Goal: Task Accomplishment & Management: Complete application form

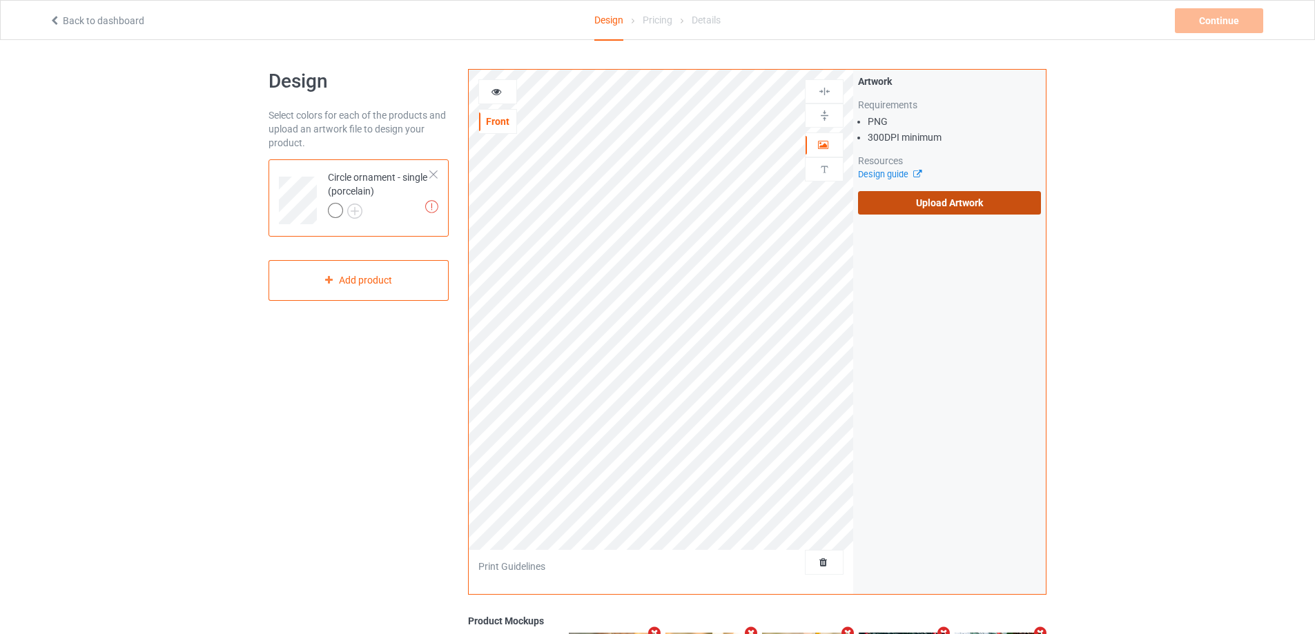
click at [917, 206] on label "Upload Artwork" at bounding box center [949, 202] width 183 height 23
click at [0, 0] on input "Upload Artwork" at bounding box center [0, 0] width 0 height 0
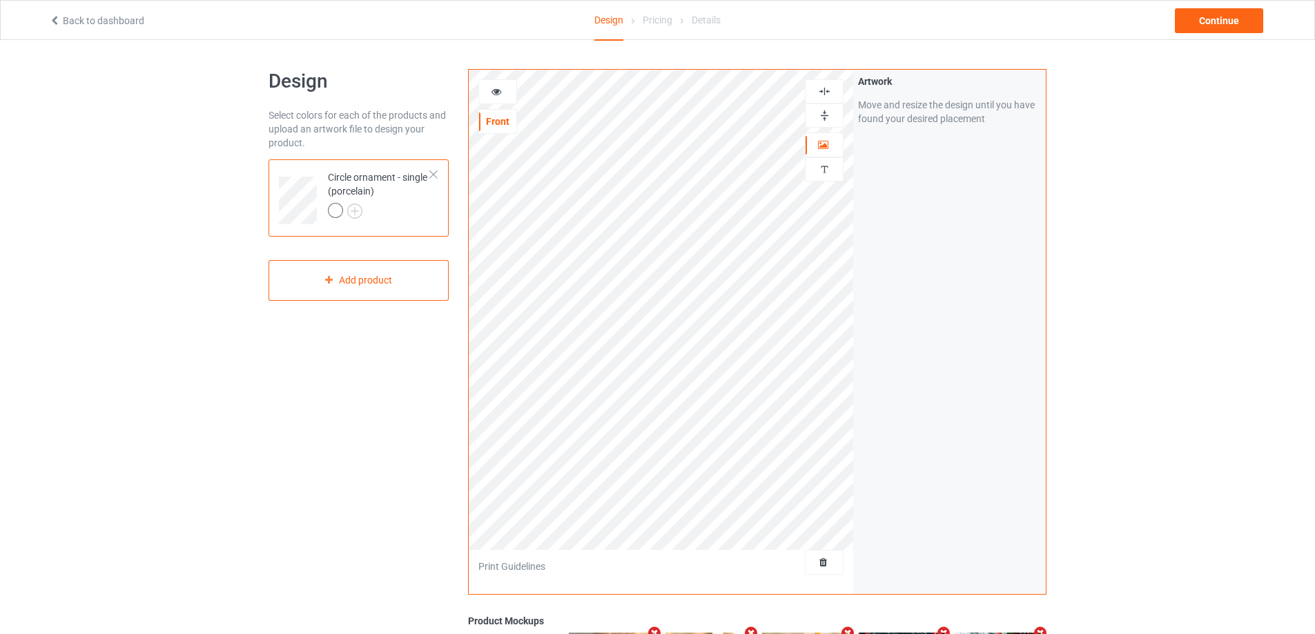
click at [825, 111] on img at bounding box center [824, 115] width 13 height 13
click at [825, 91] on img at bounding box center [824, 91] width 13 height 13
click at [819, 113] on img at bounding box center [824, 115] width 13 height 13
click at [823, 97] on img at bounding box center [824, 91] width 13 height 13
click at [496, 88] on icon at bounding box center [497, 90] width 12 height 10
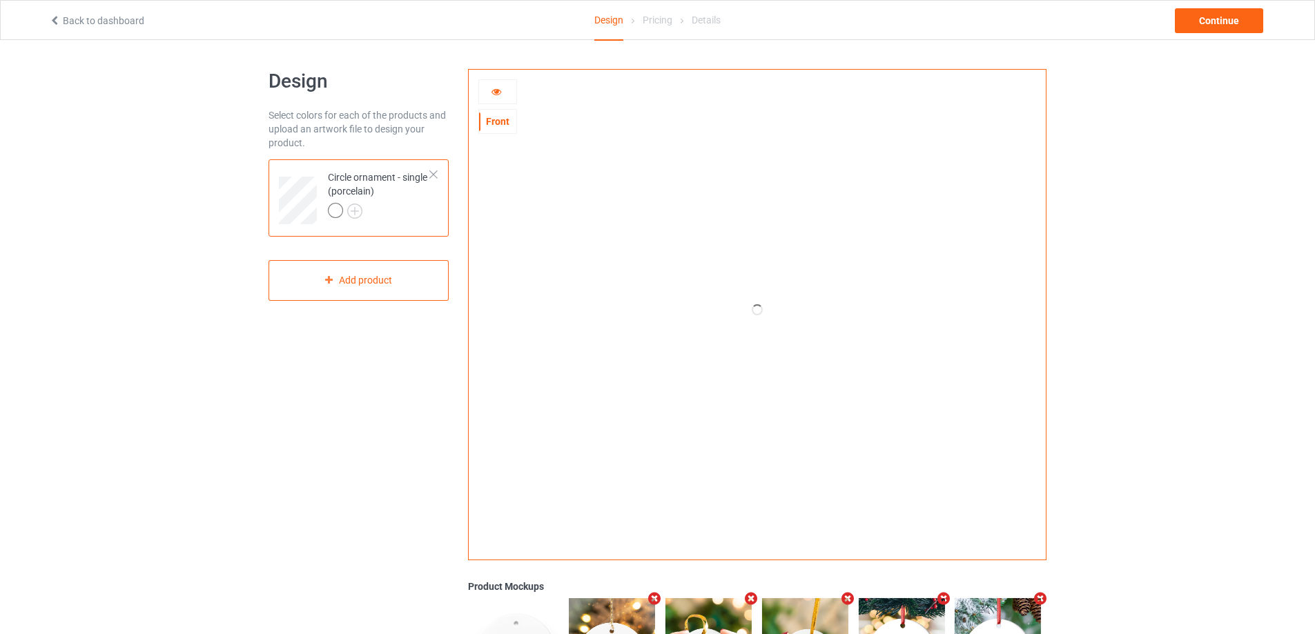
click at [496, 88] on icon at bounding box center [497, 90] width 12 height 10
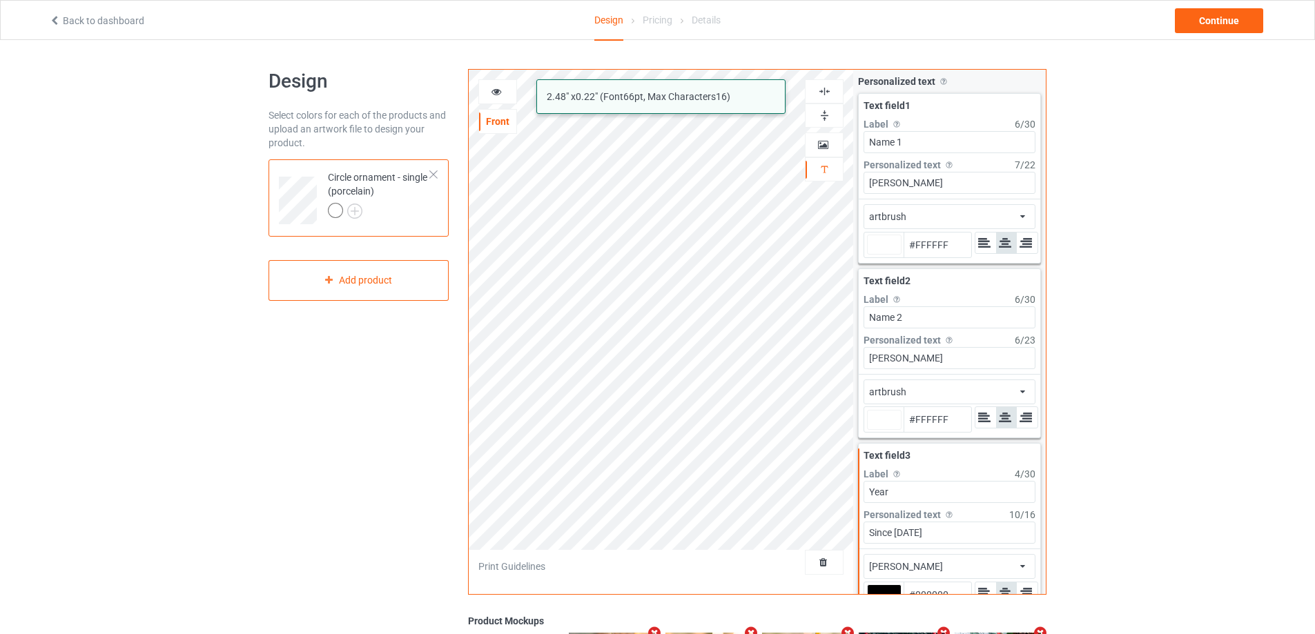
type input "#ffffff"
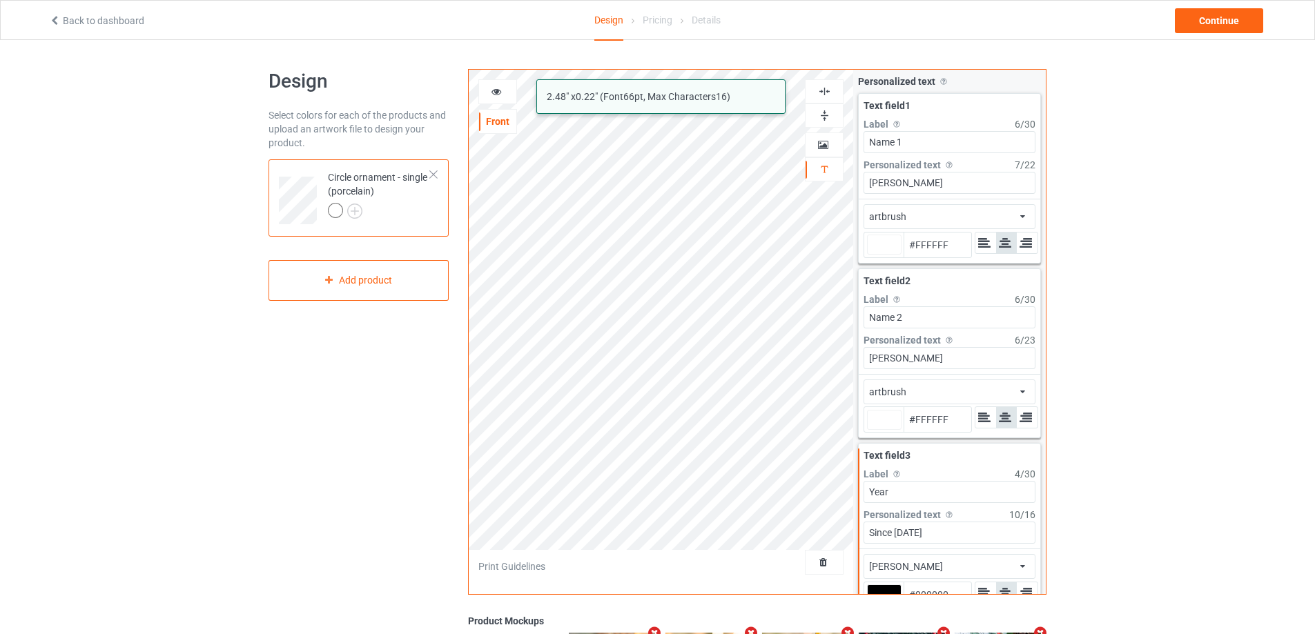
type input "#ffffff"
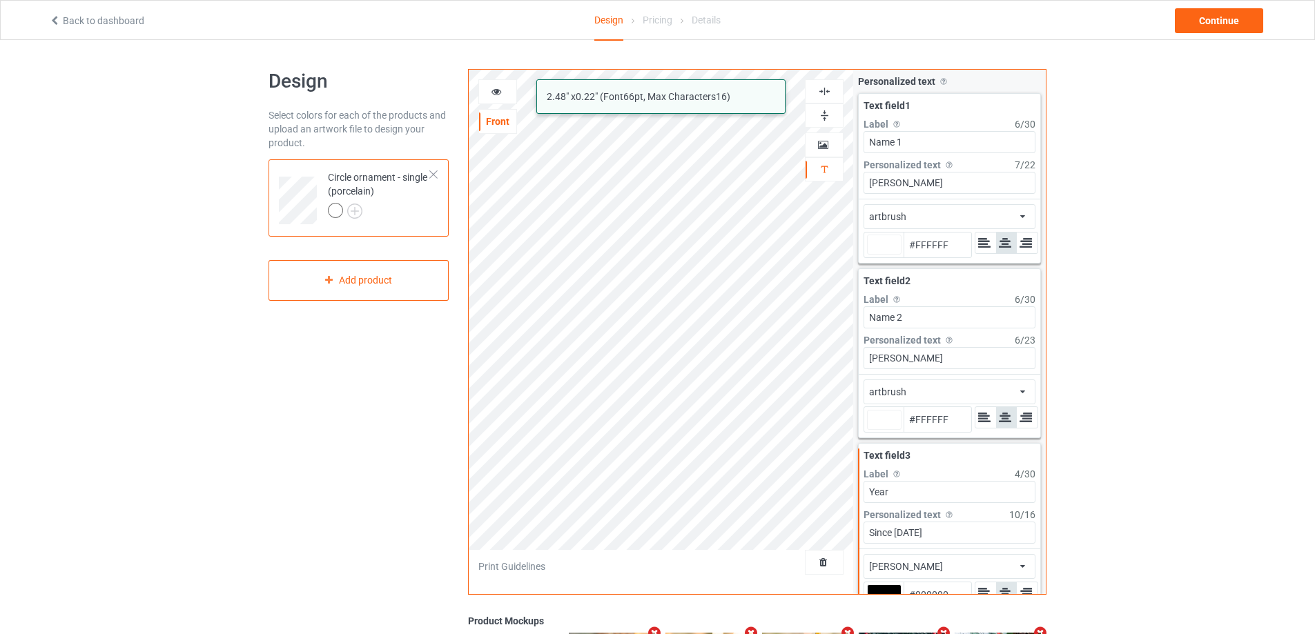
type input "#ffffff"
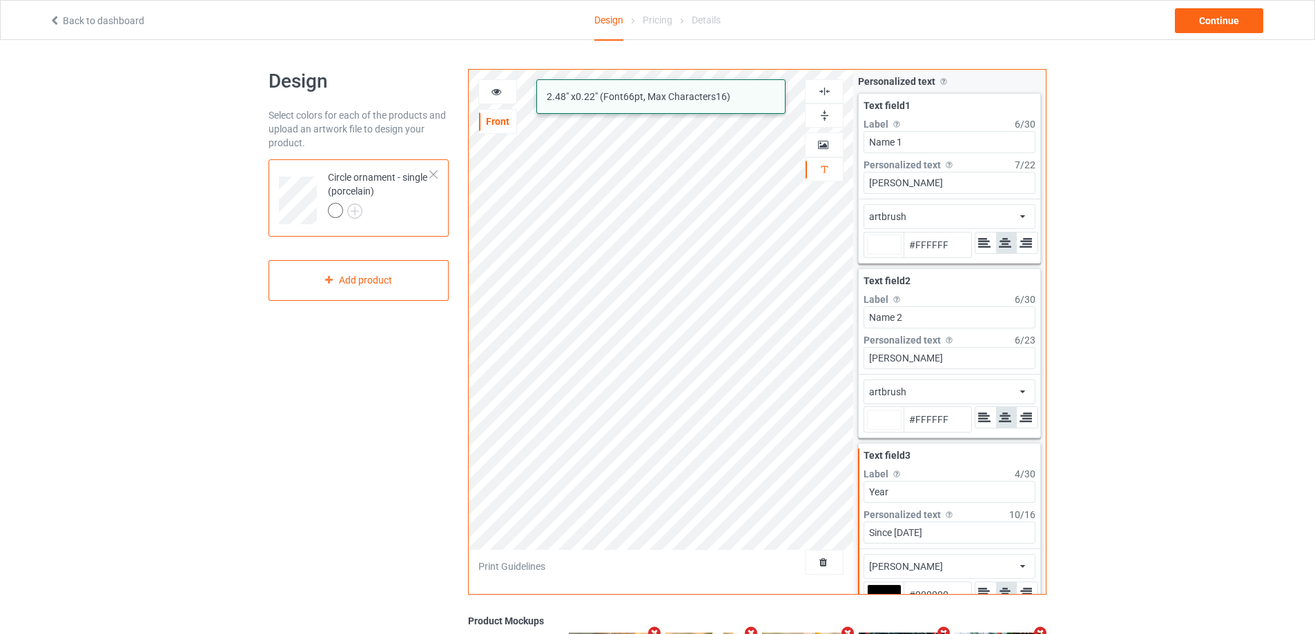
type input "#ffffff"
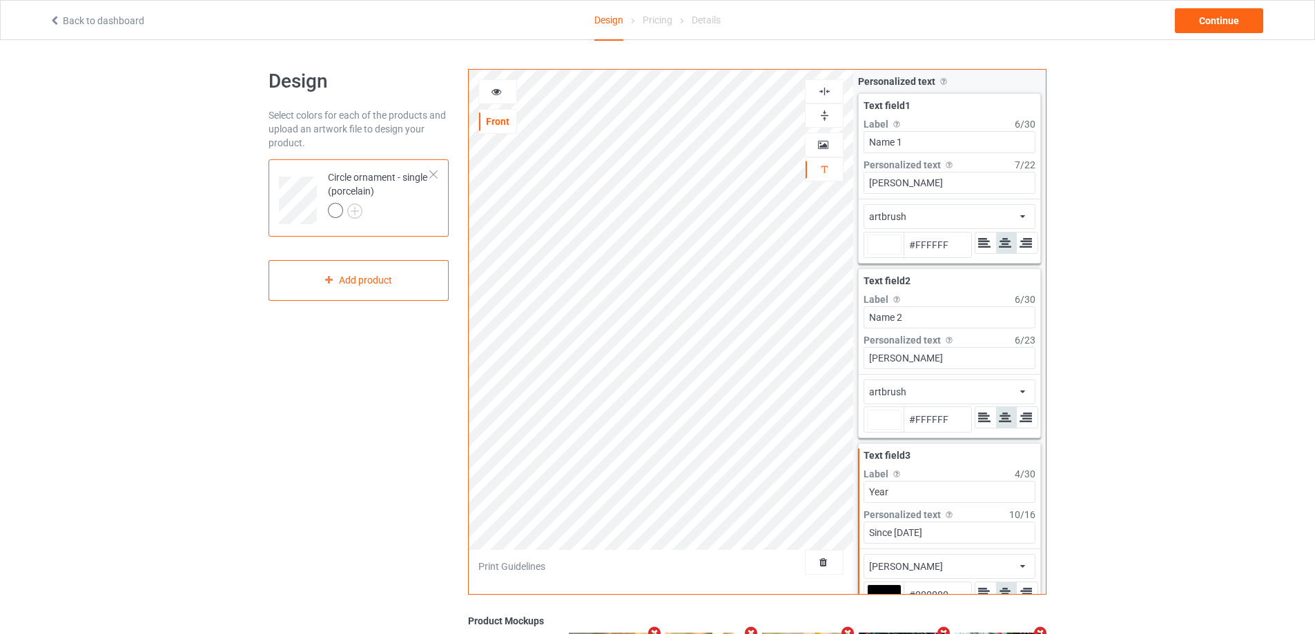
type input "#ffffff"
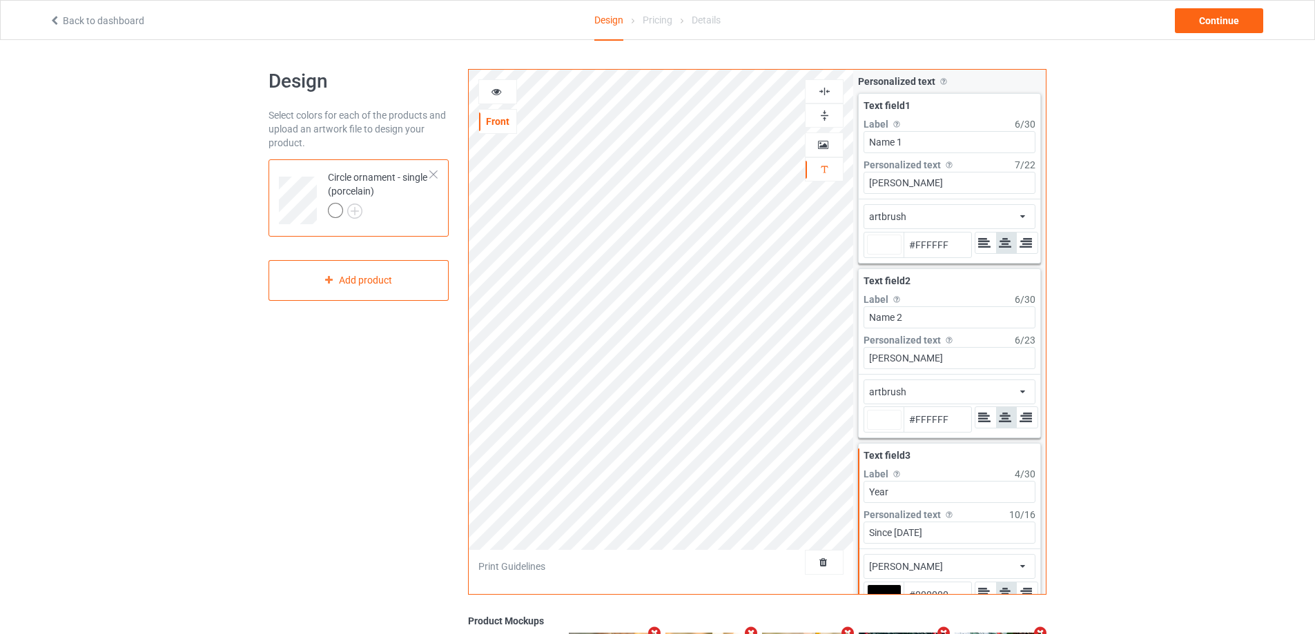
type input "#ffffff"
click at [826, 92] on img at bounding box center [824, 91] width 13 height 13
type input "#ffffff"
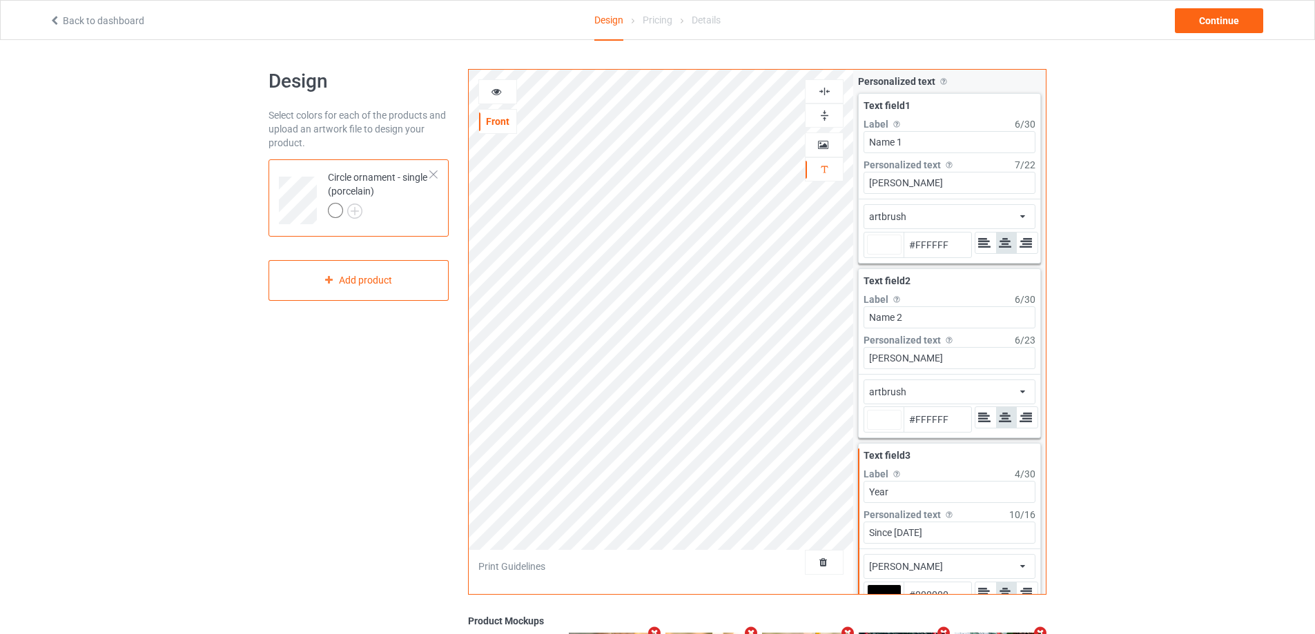
type input "#ffffff"
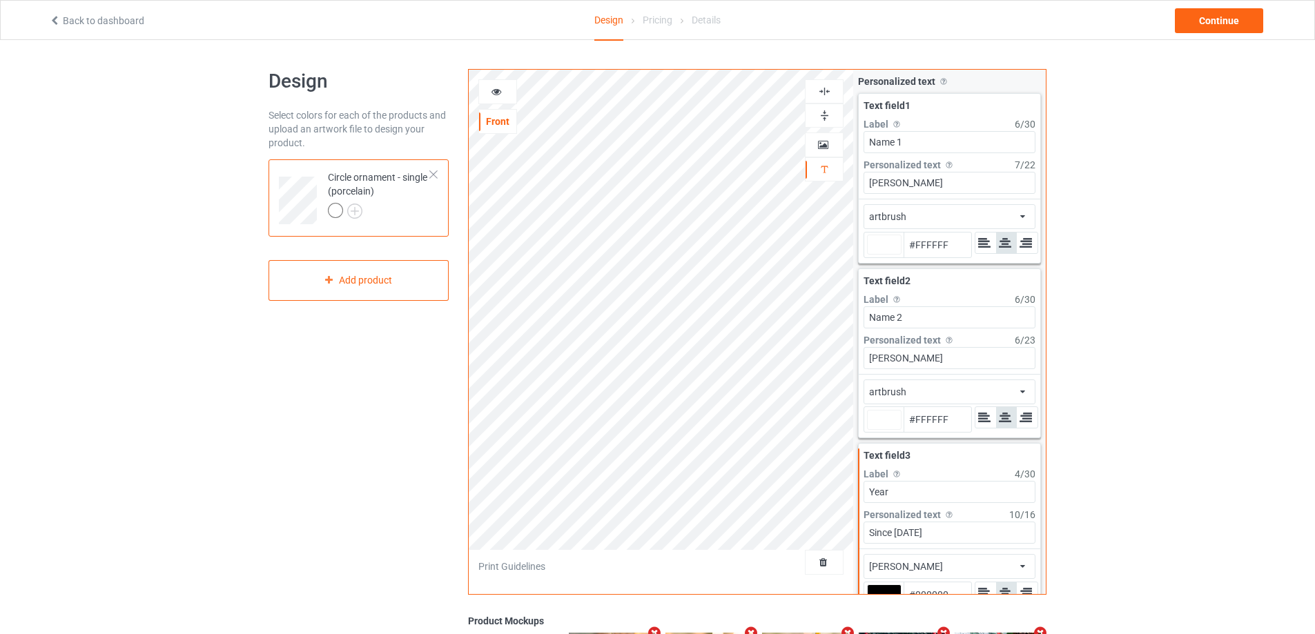
type input "#ffffff"
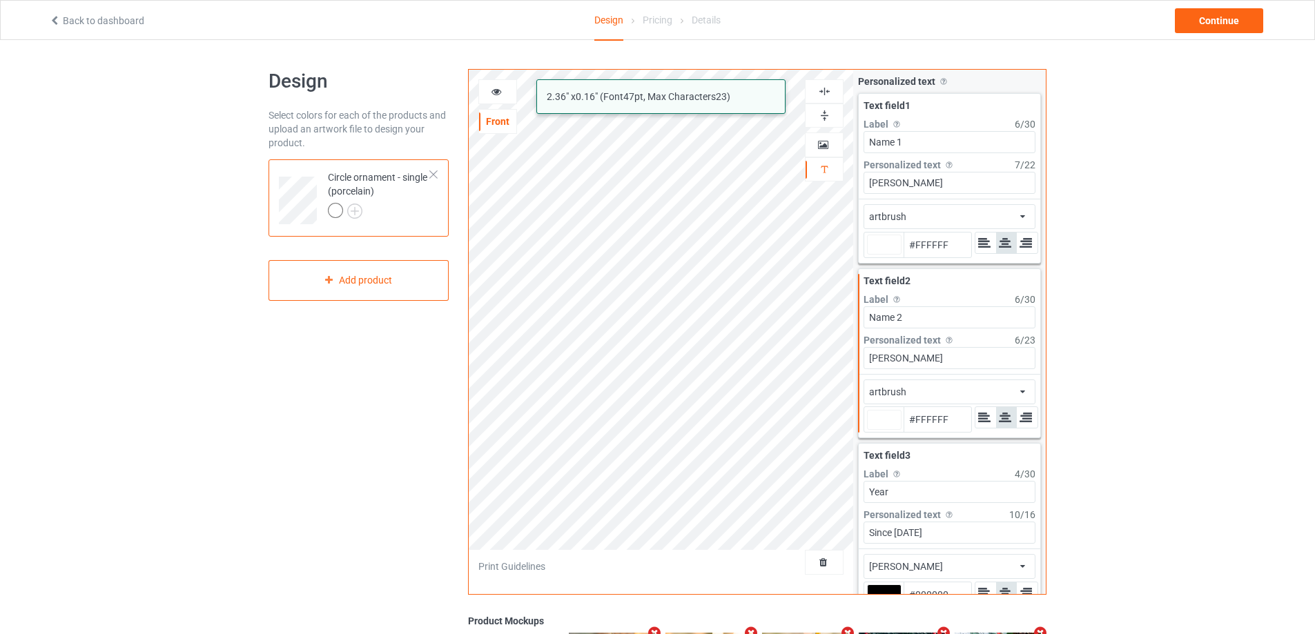
type input "#ffffff"
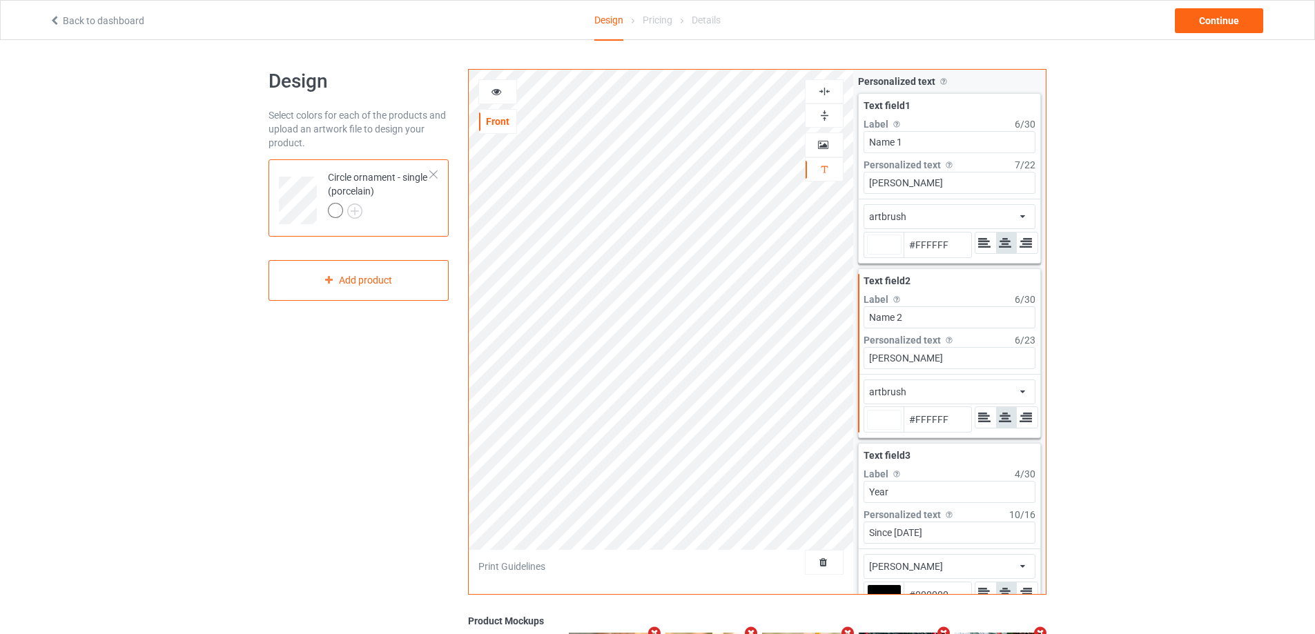
type input "#ffffff"
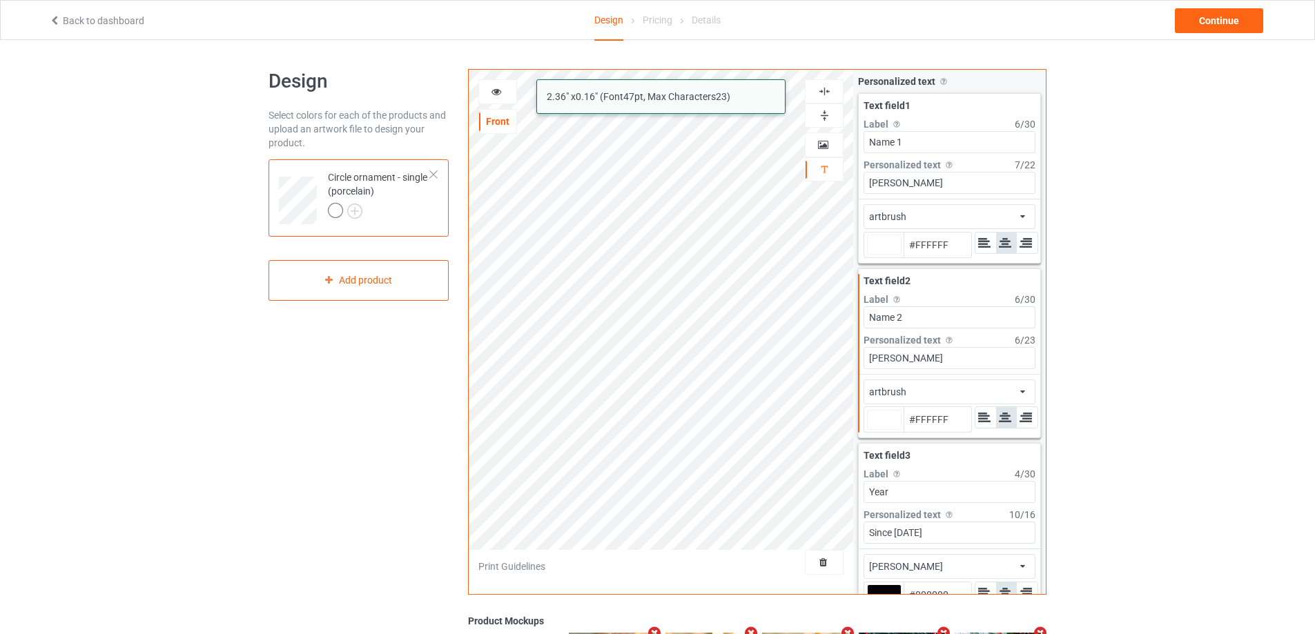
click at [852, 180] on div "artbrush aldo 2.36 " x 0.16 " (Font 47 pt, Max Characters 23 ) Front Artwork Pe…" at bounding box center [757, 332] width 578 height 526
type input "D"
type input "#ffffff"
type input "Di"
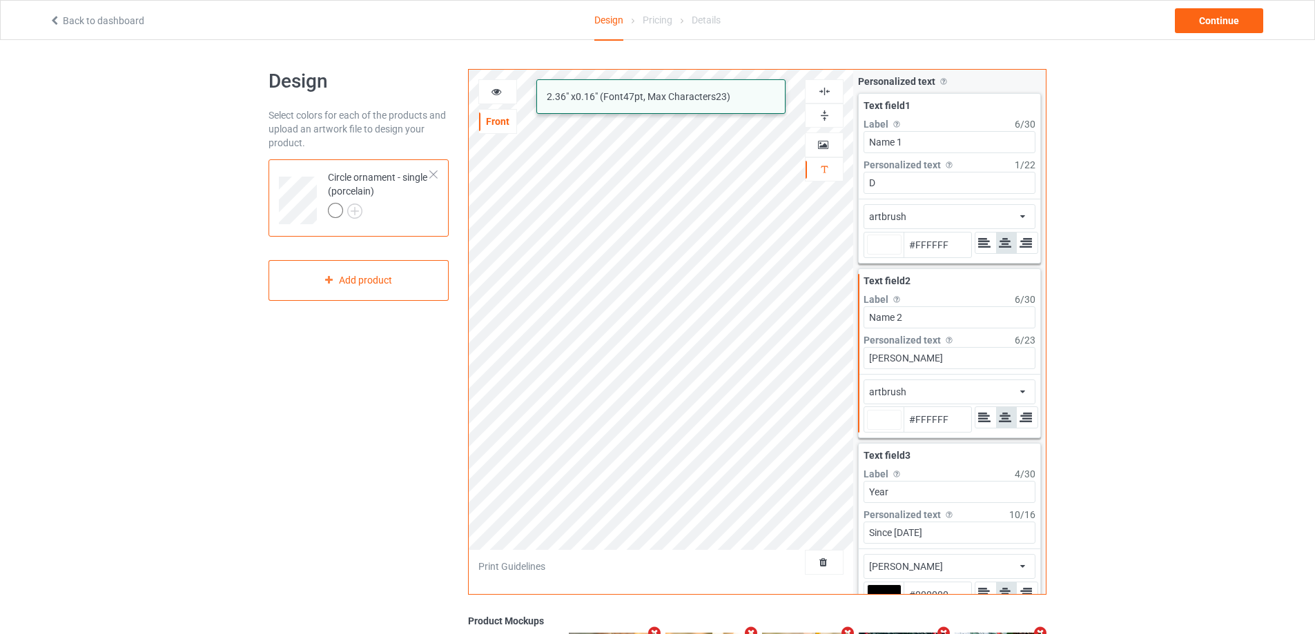
type input "#ffffff"
type input "Dia"
type input "#ffffff"
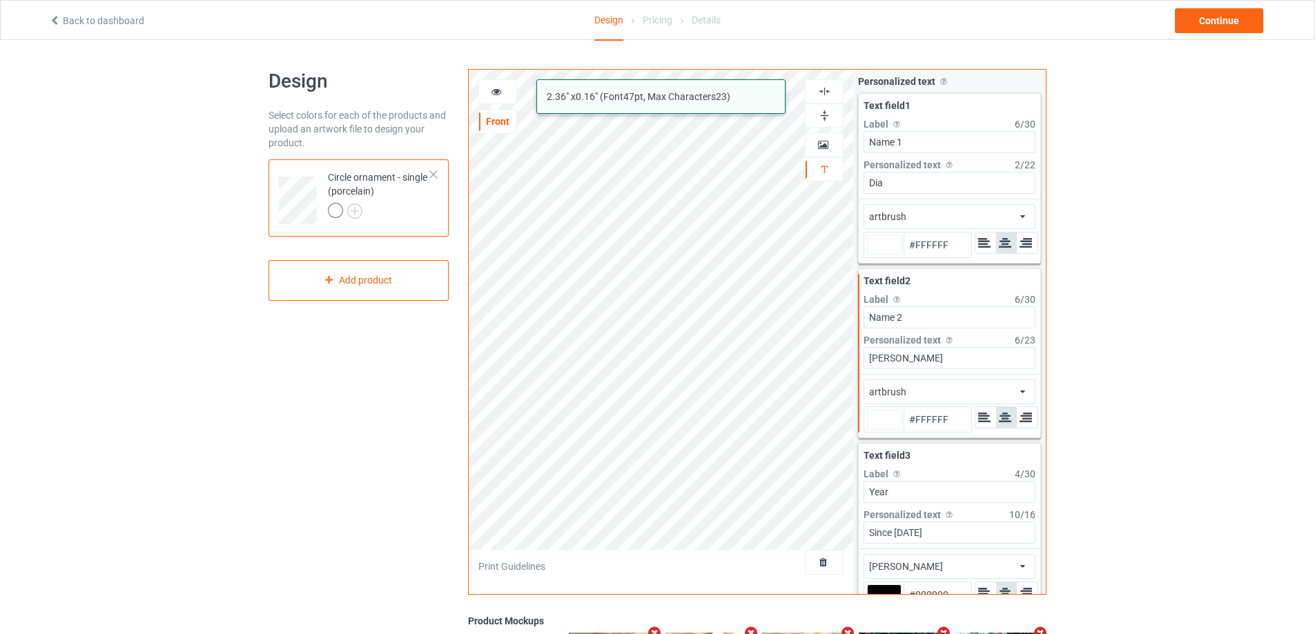
type input "[PERSON_NAME]"
type input "#ffffff"
type input "[PERSON_NAME]"
type input "#ffffff"
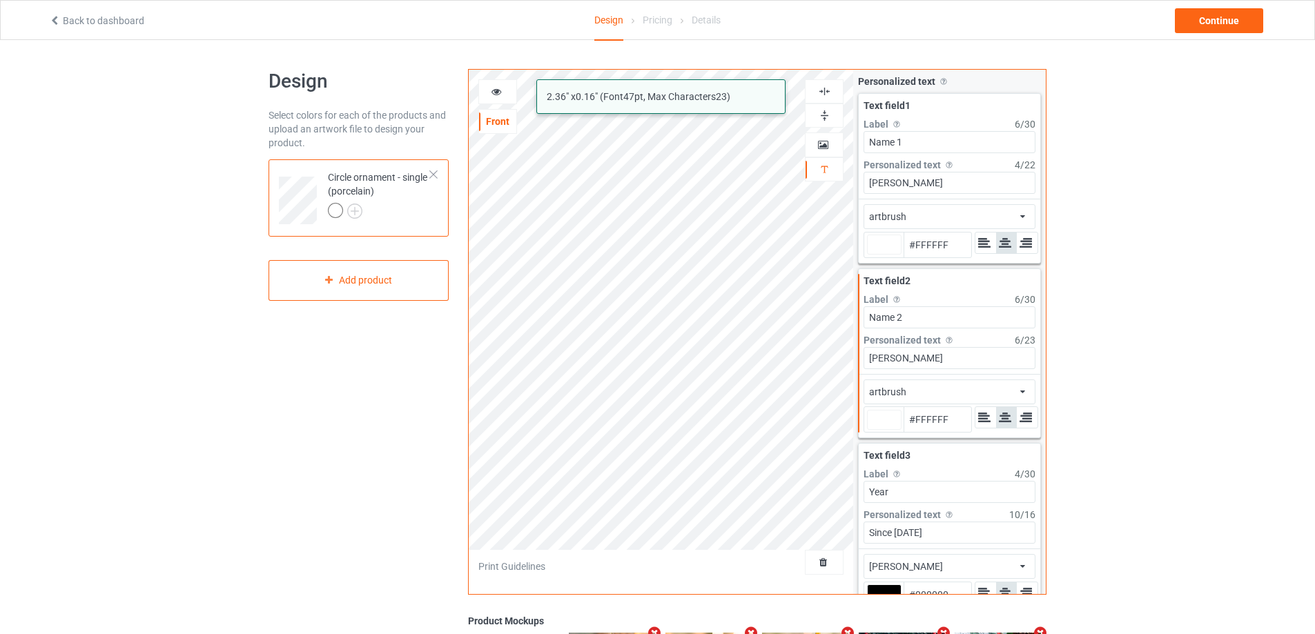
type input "#ffffff"
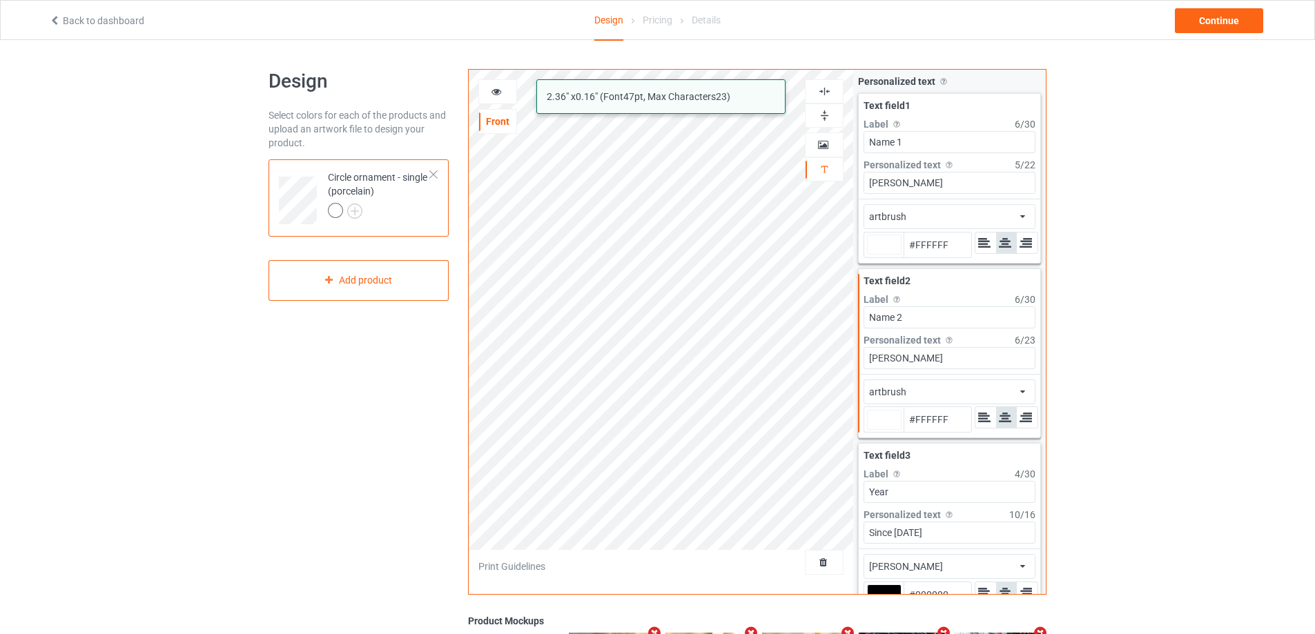
type input "#ffffff"
type input "[PERSON_NAME]"
type input "#ffffff"
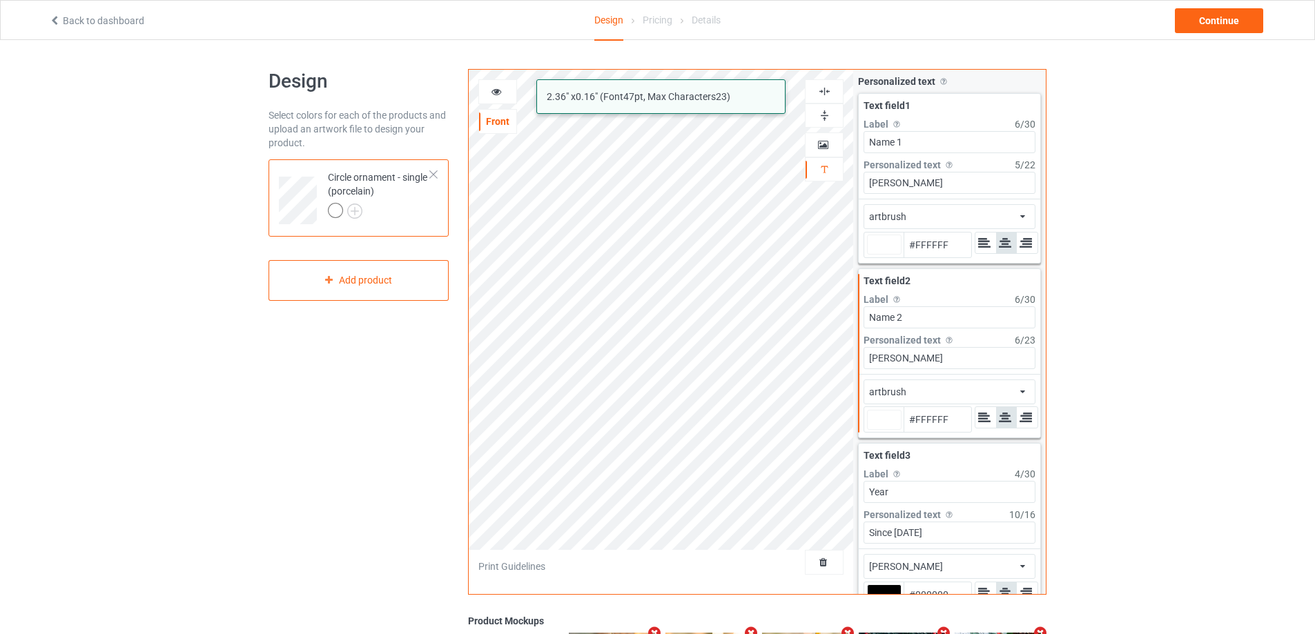
type input "#ffffff"
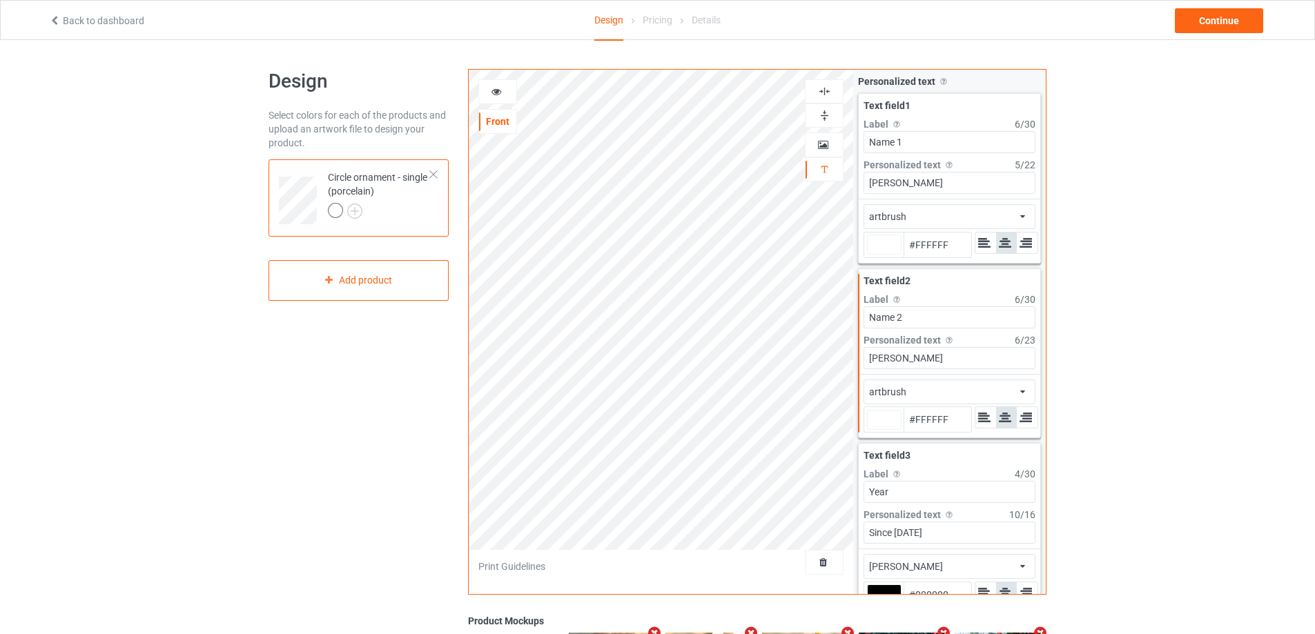
type input "#ffffff"
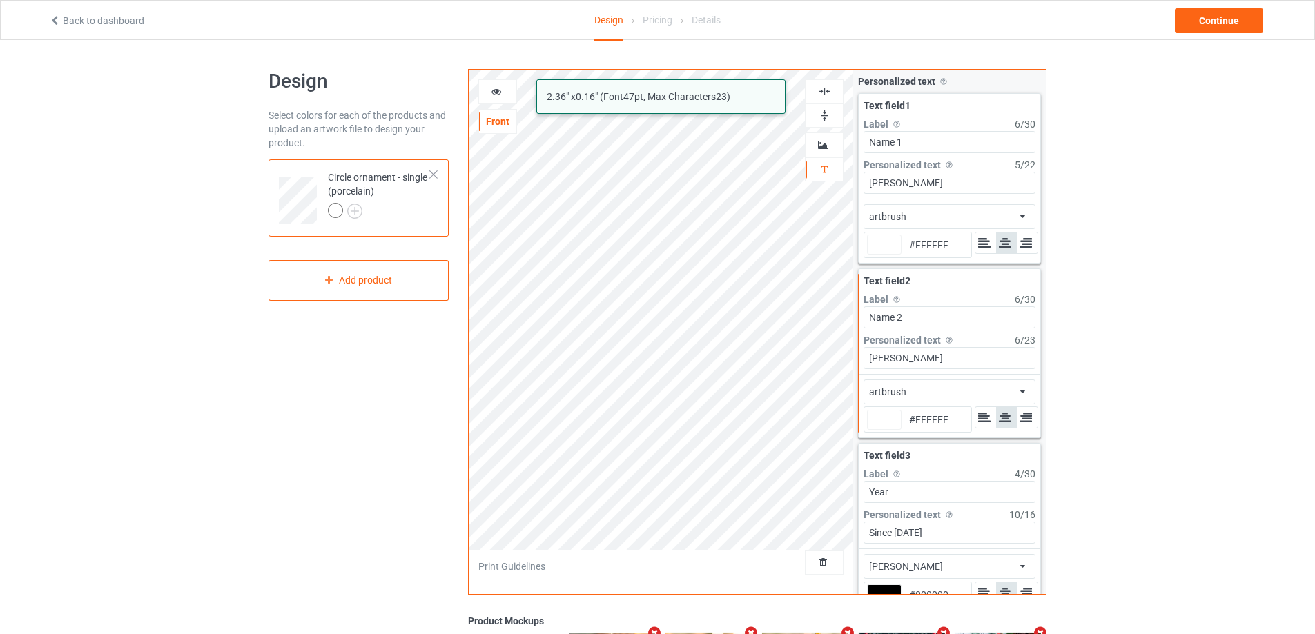
type input "#ffffff"
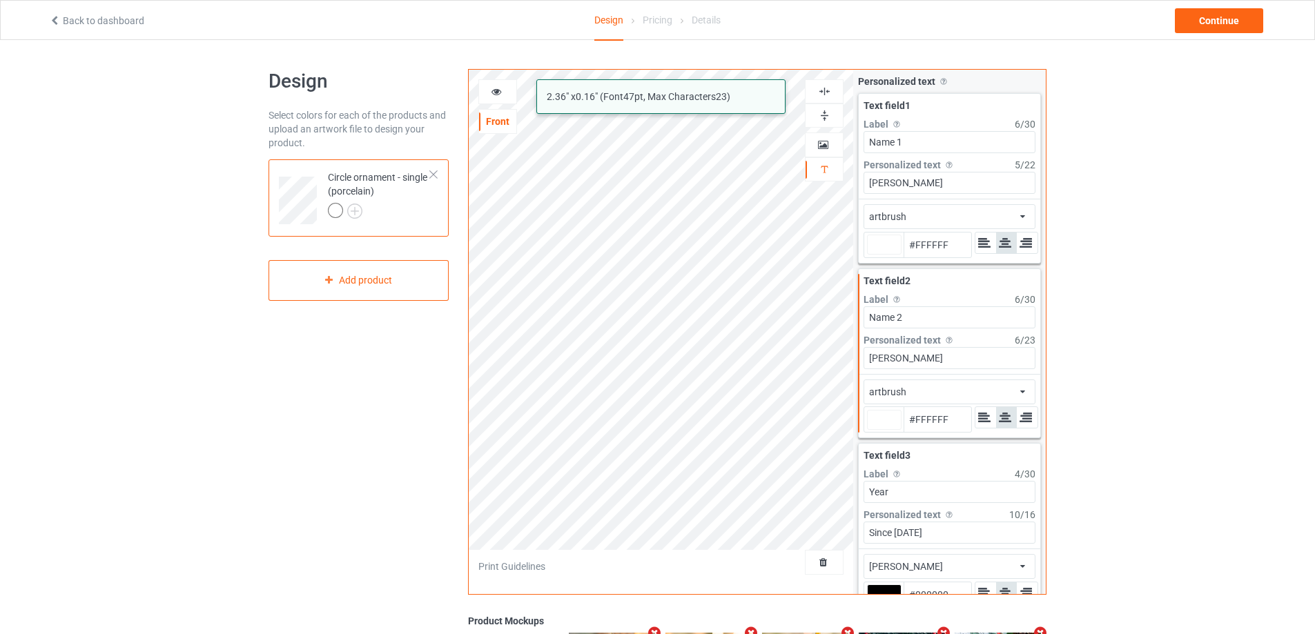
type input "#ffffff"
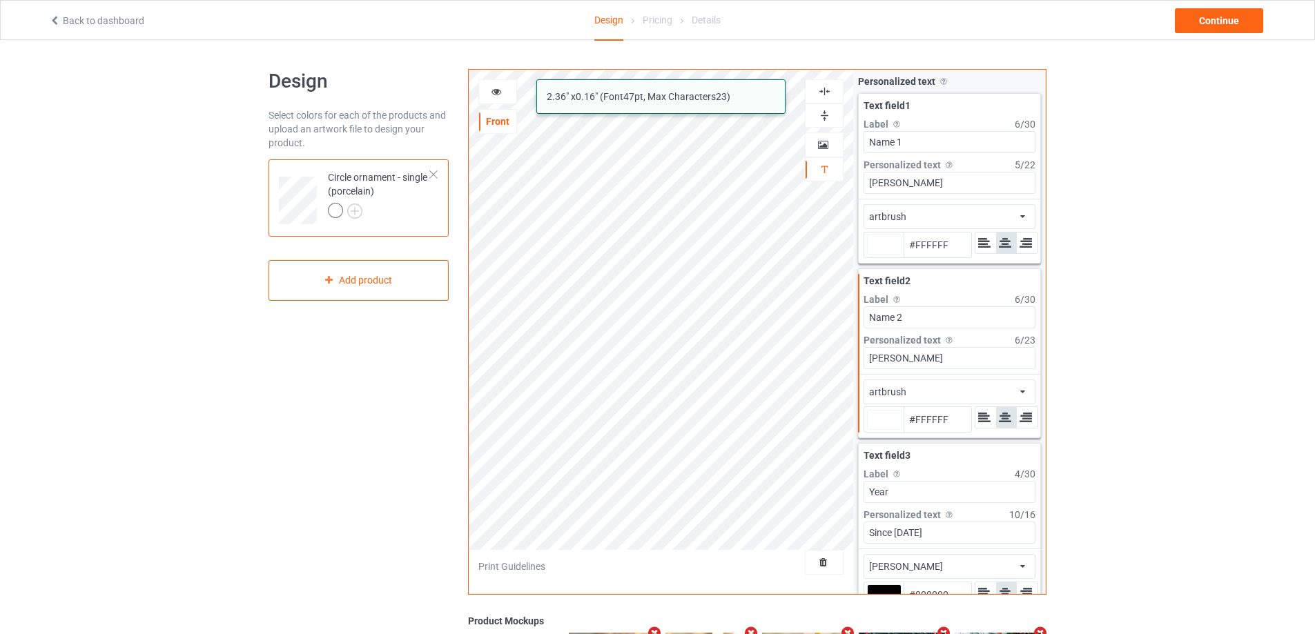
type input "#ffffff"
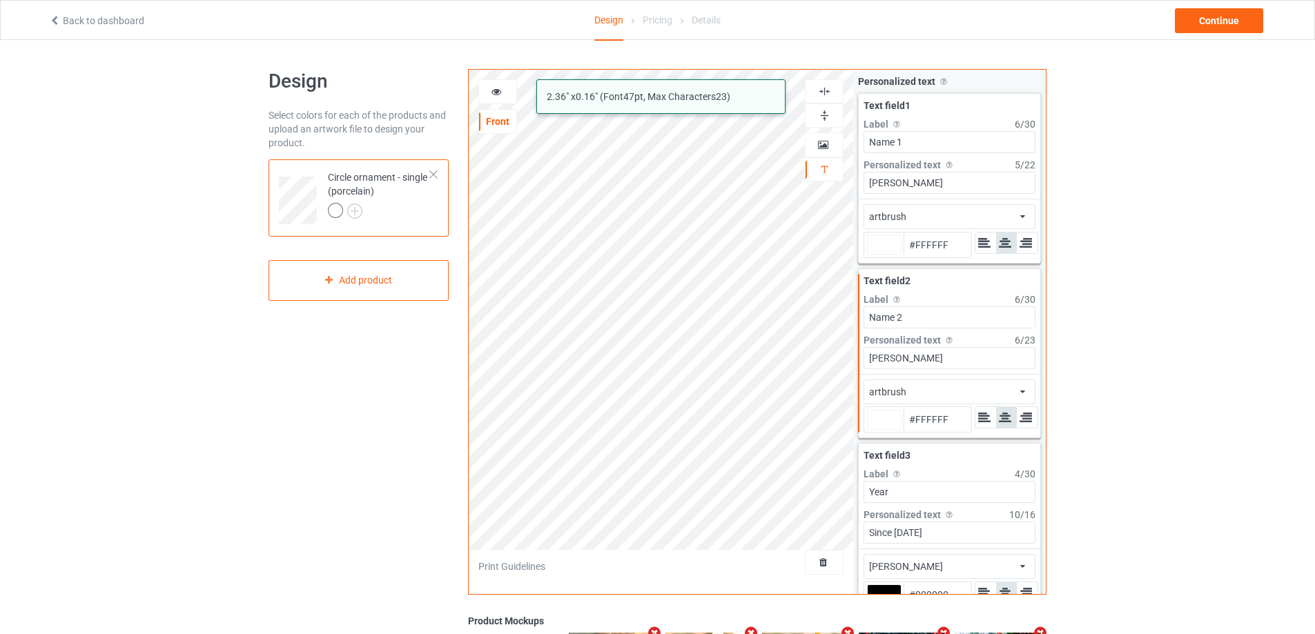
type input "#ffffff"
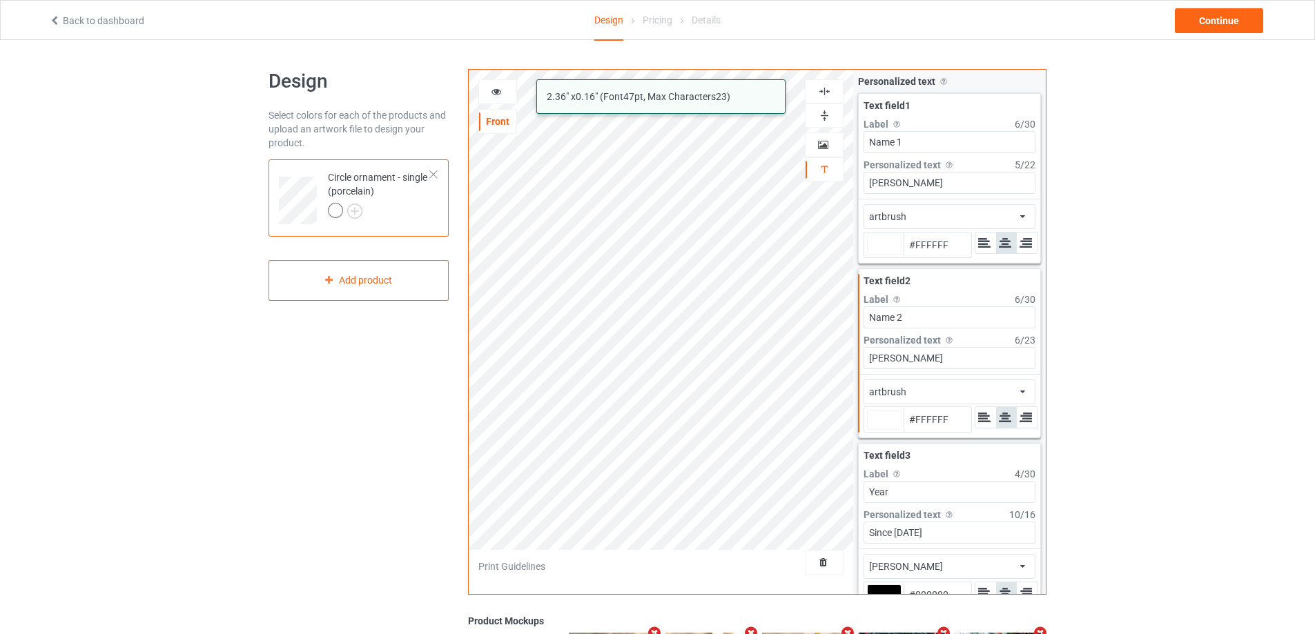
type input "#ffffff"
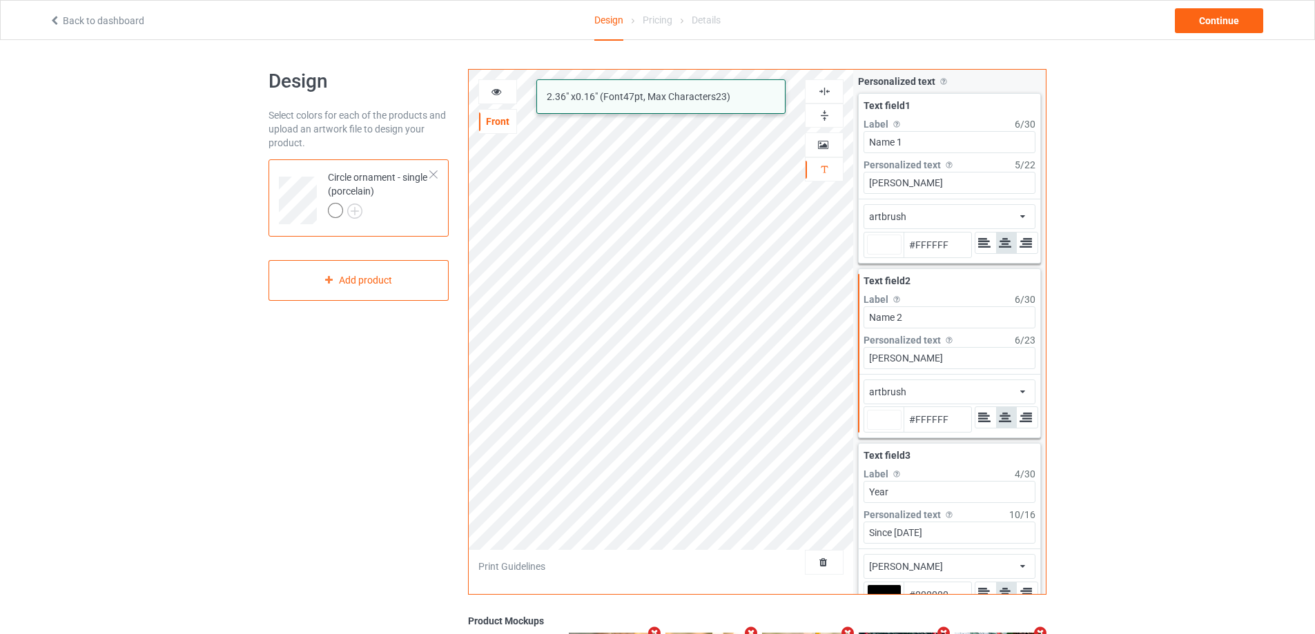
type input "#ffffff"
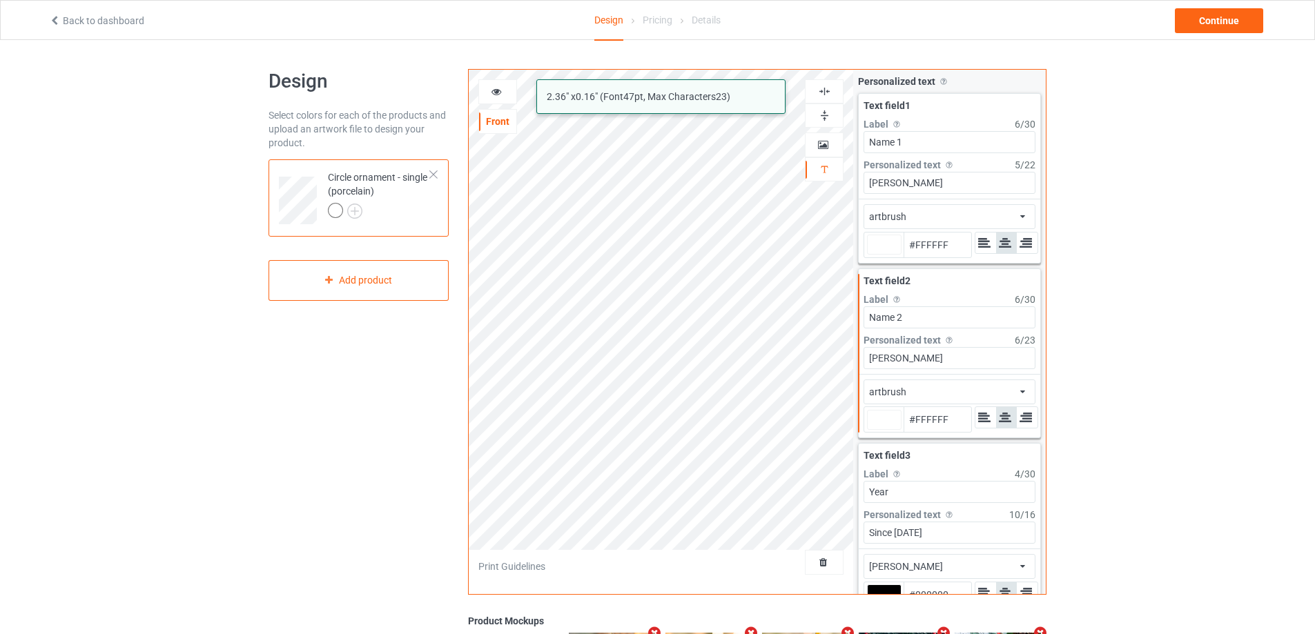
type input "#ffffff"
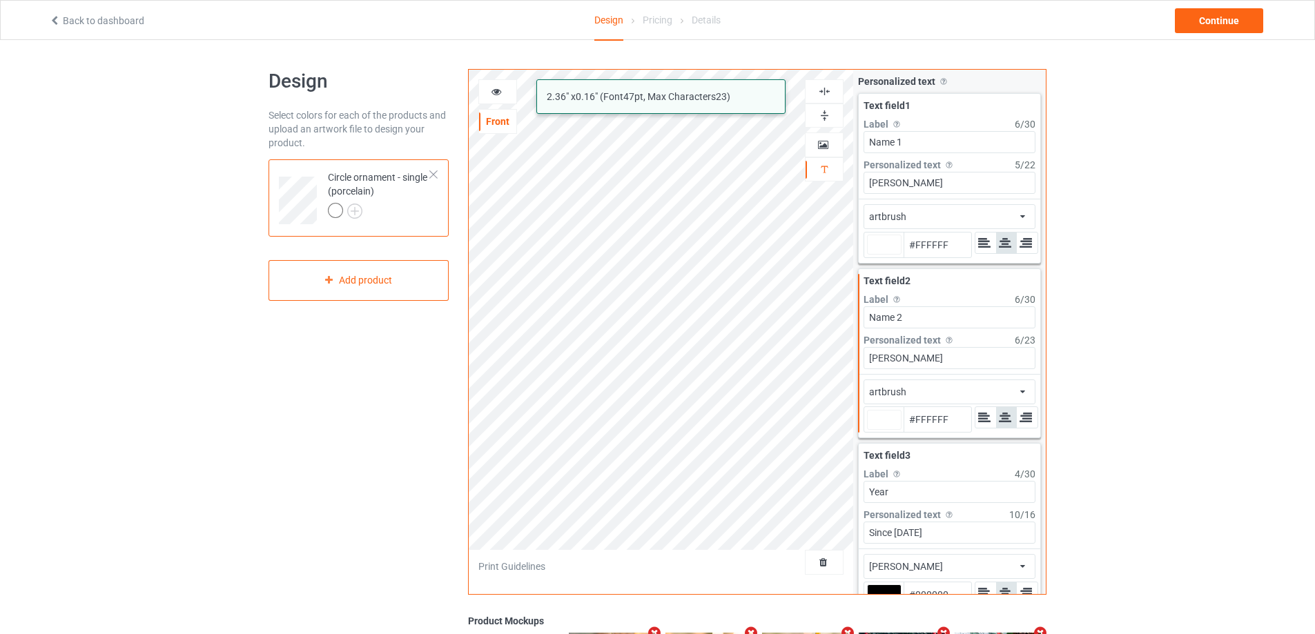
type input "#ffffff"
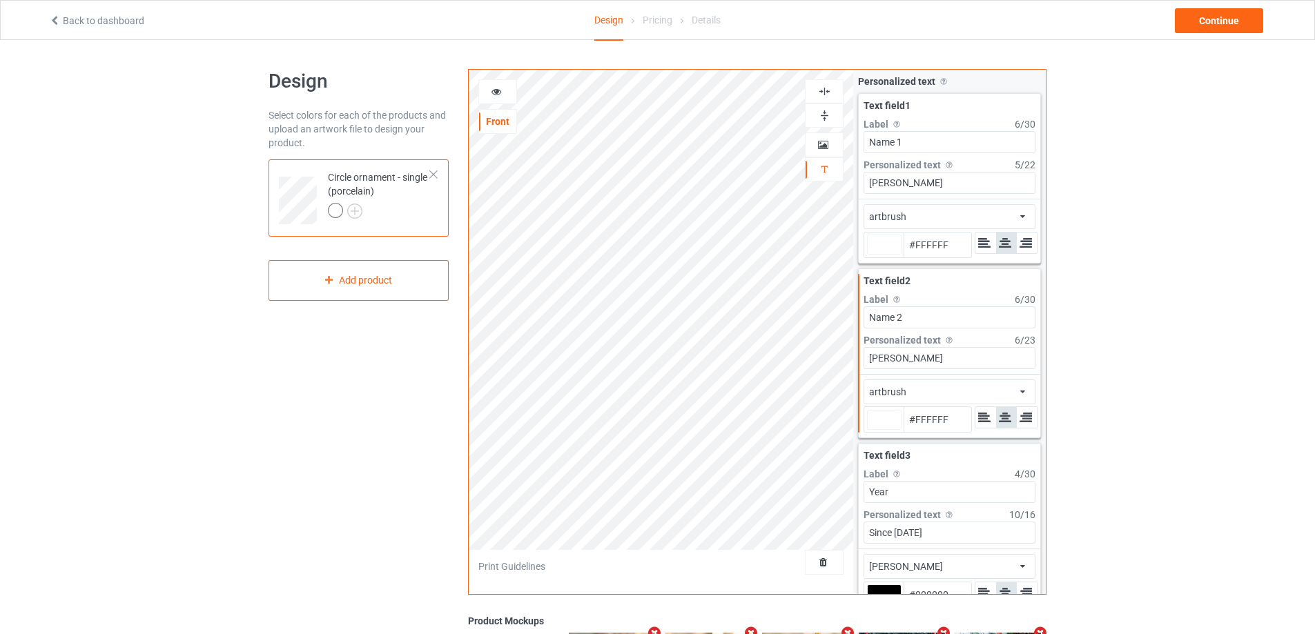
type input "#ffffff"
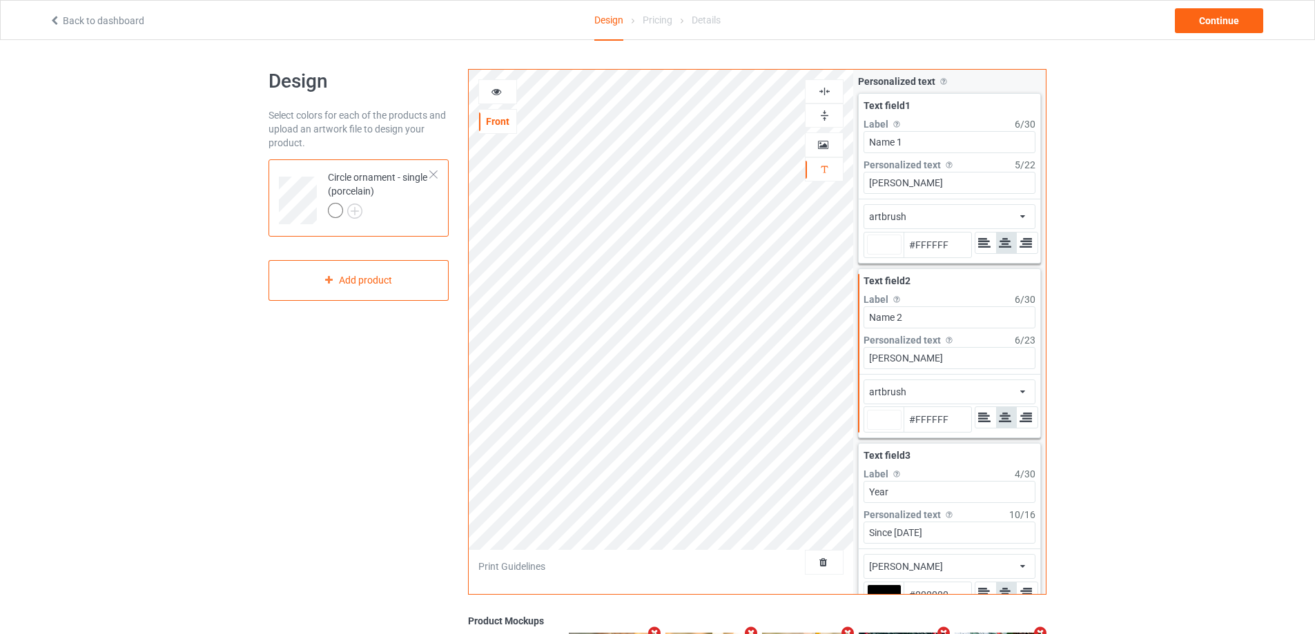
type input "#ffffff"
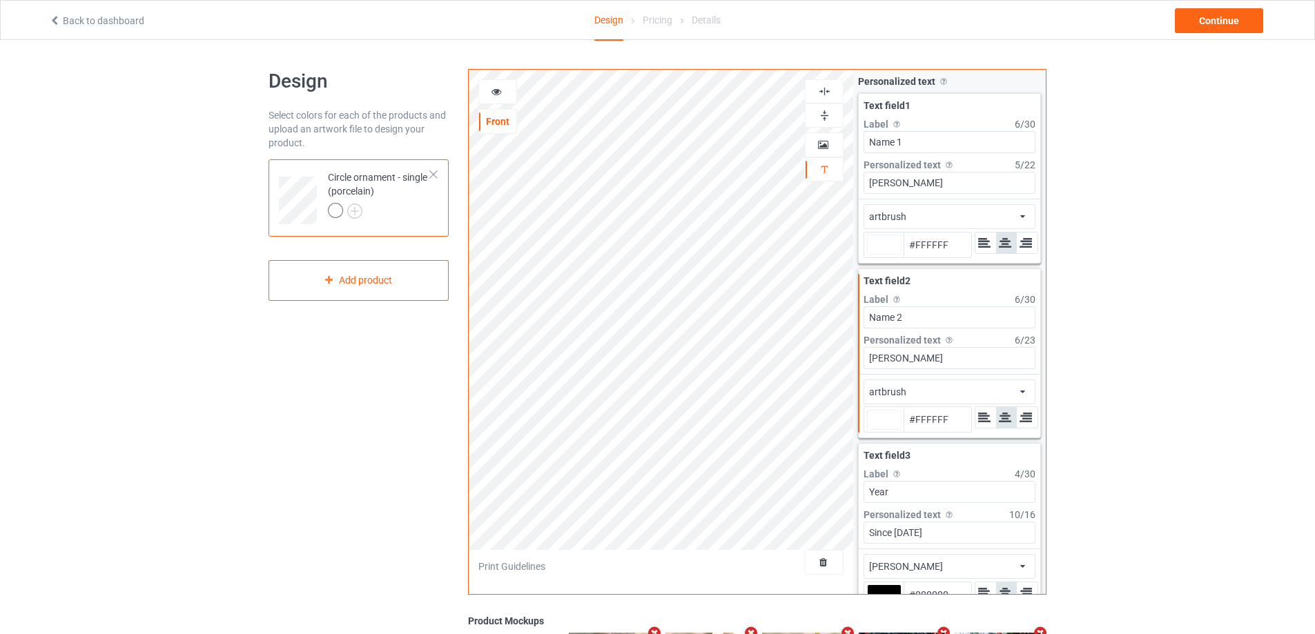
type input "#ffffff"
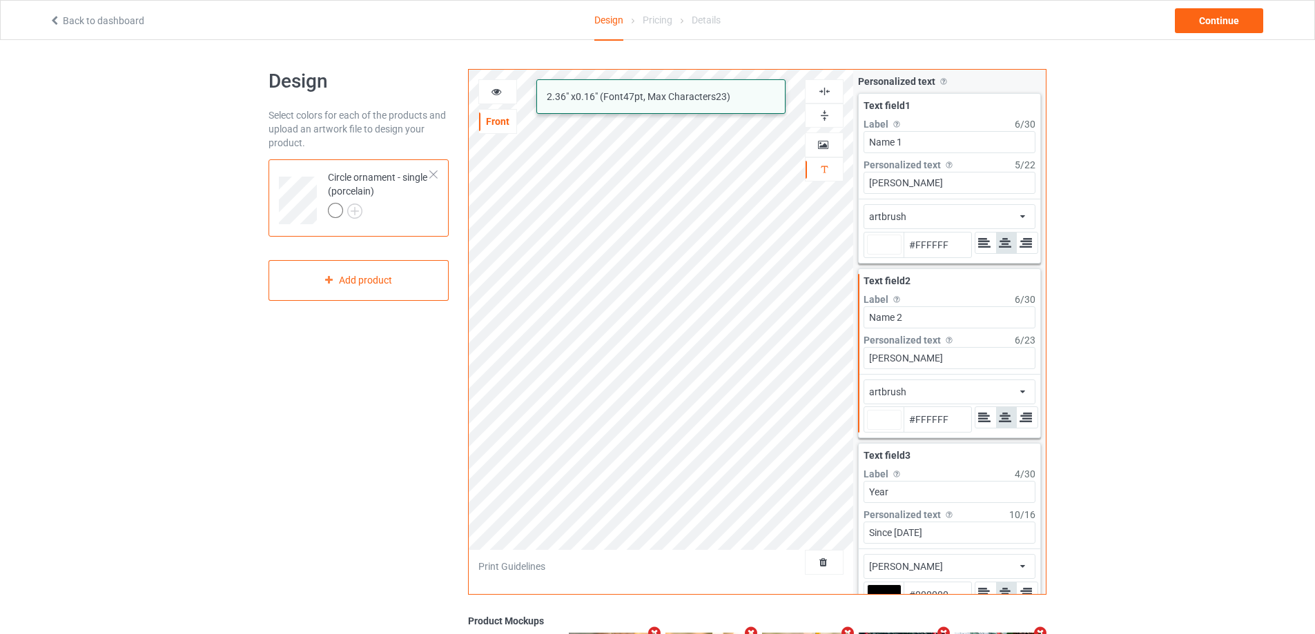
type input "#ffffff"
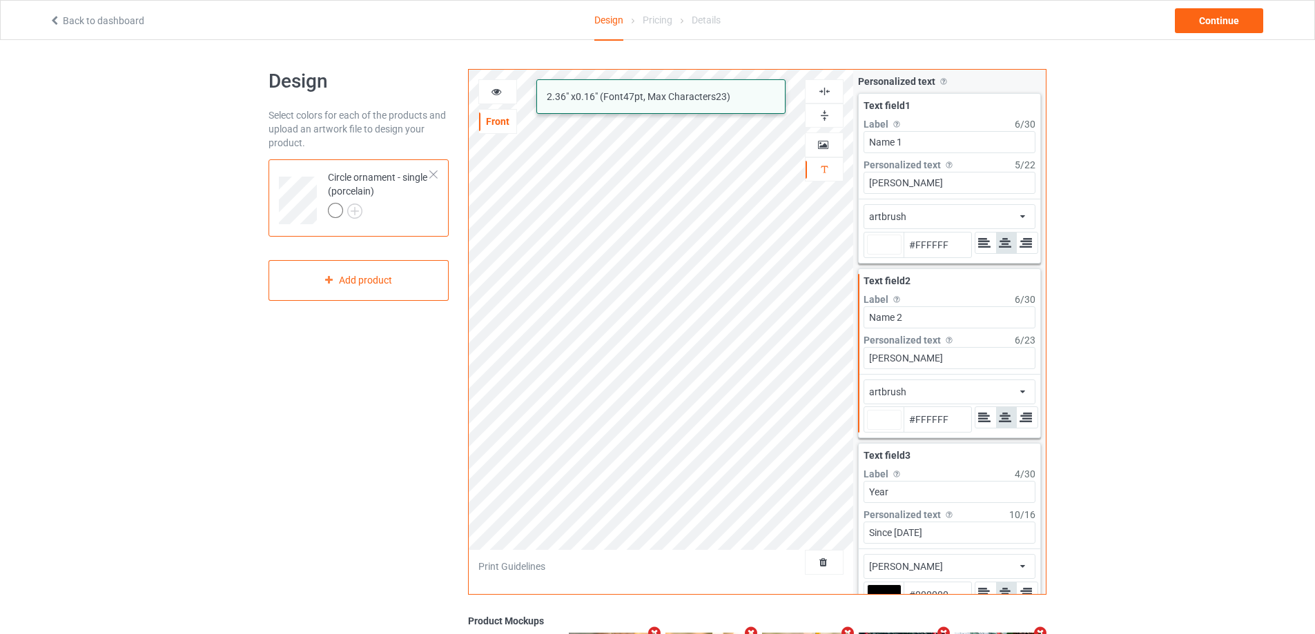
type input "#ffffff"
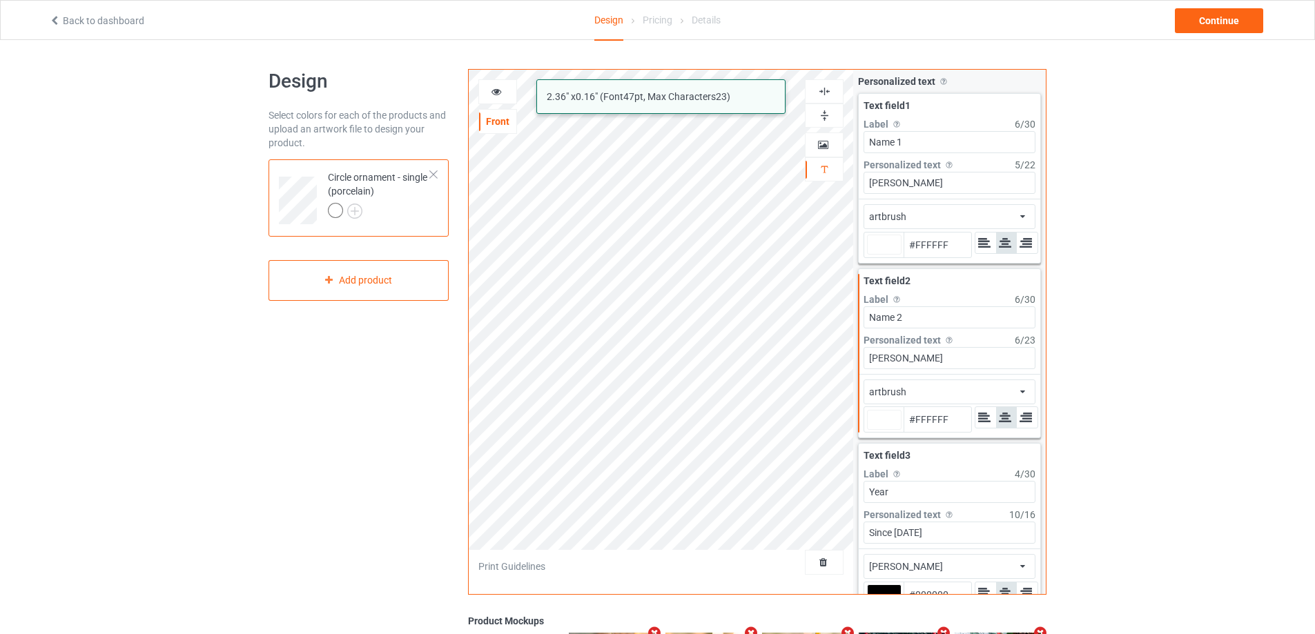
type input "#ffffff"
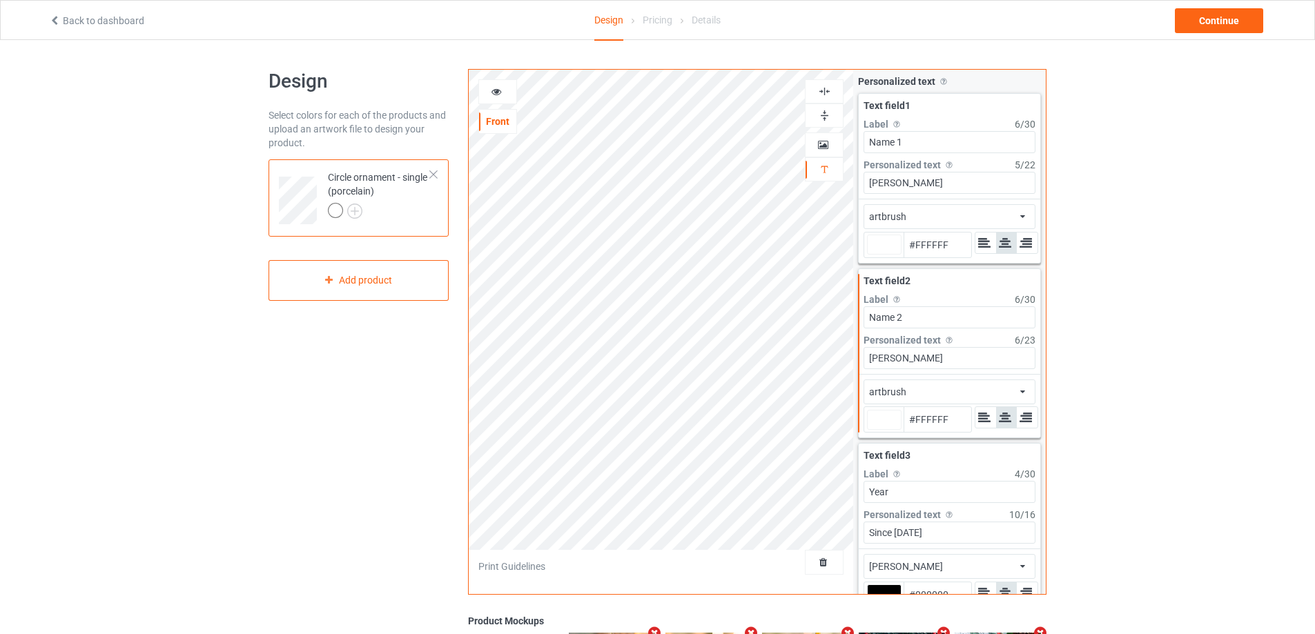
type input "#ffffff"
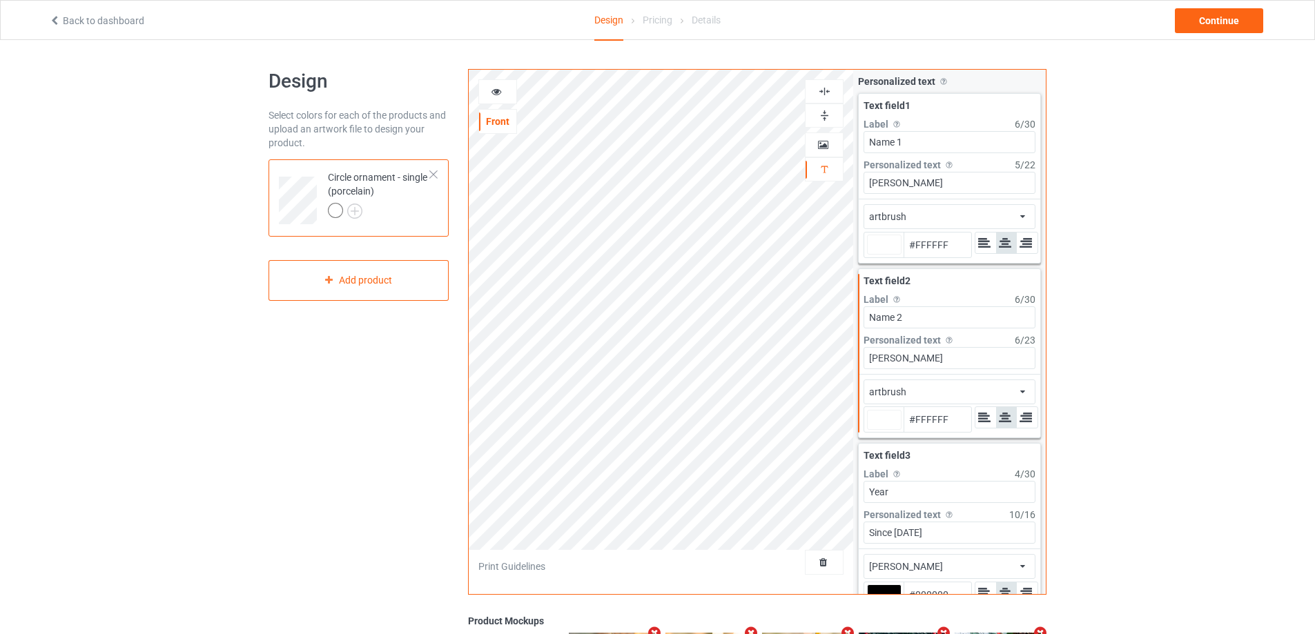
type input "#ffffff"
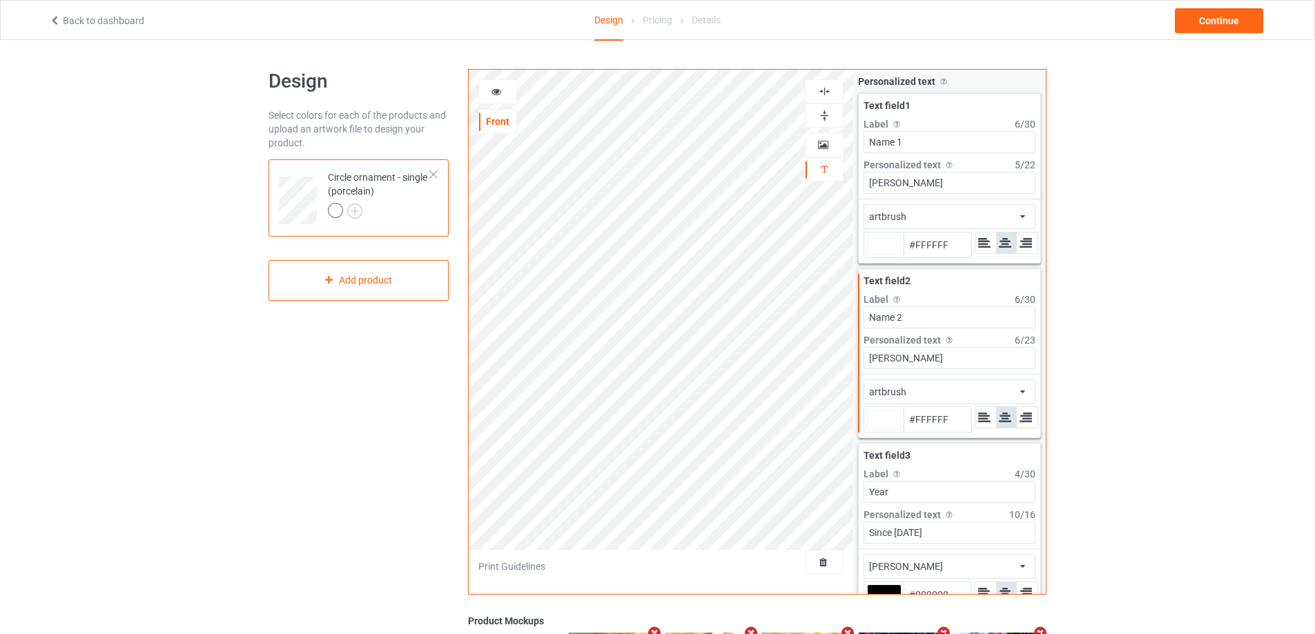
type input "#ffffff"
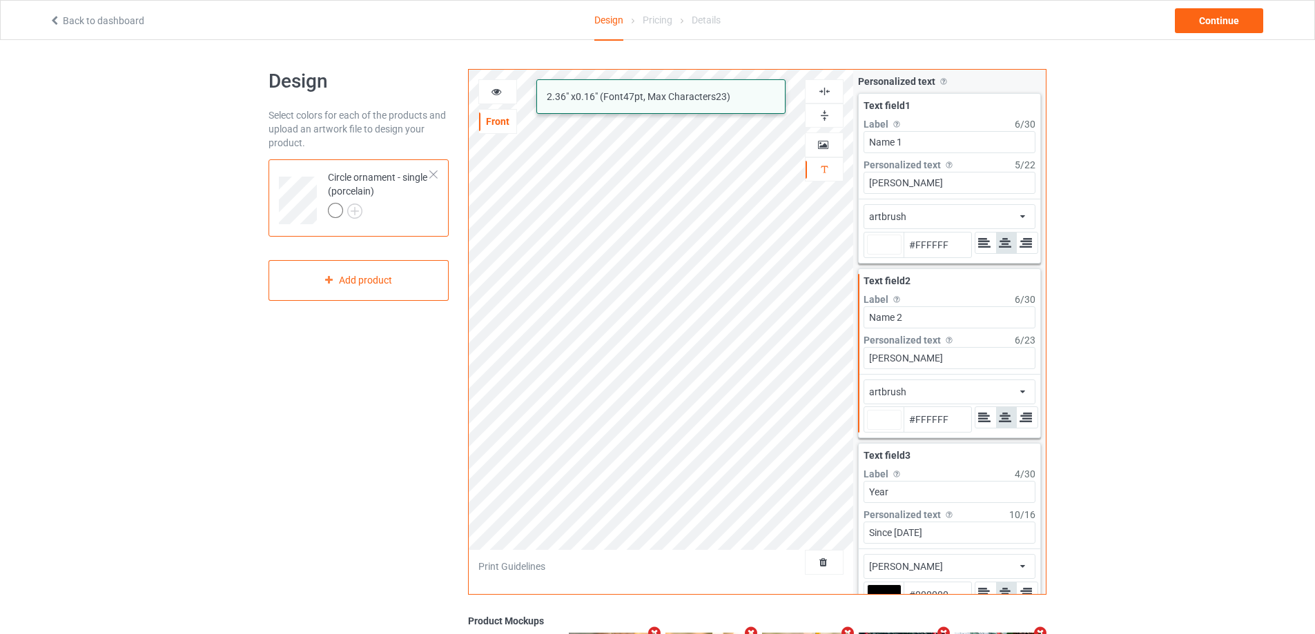
type input "#ffffff"
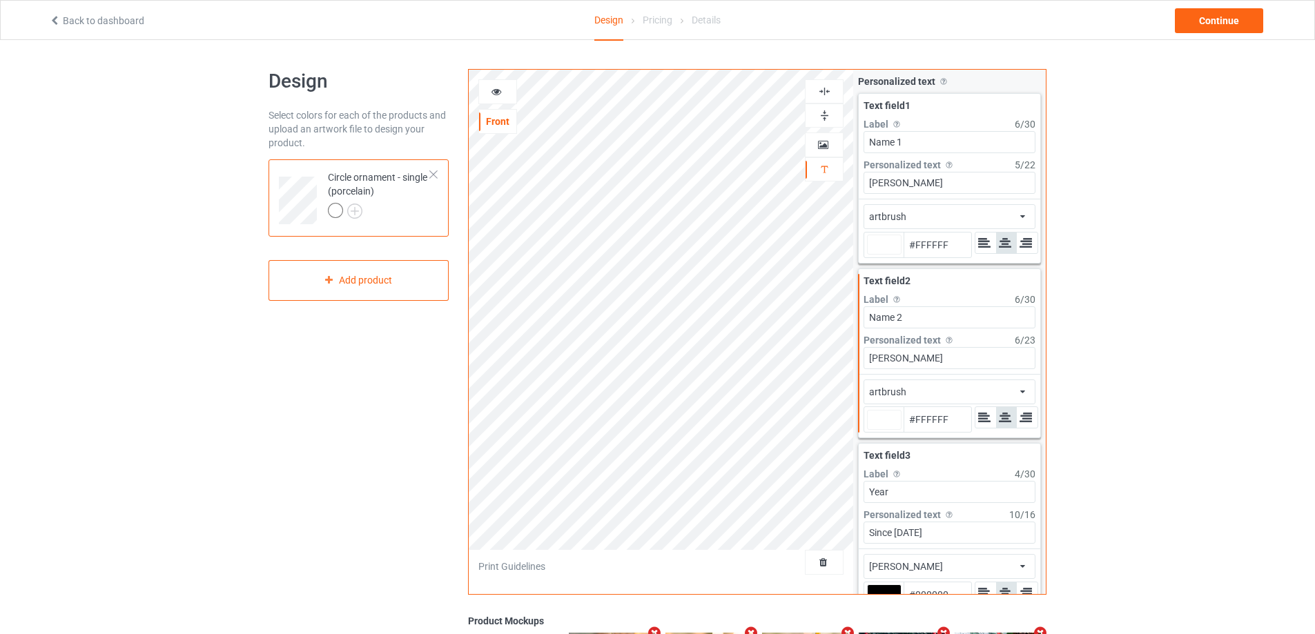
type input "#ffffff"
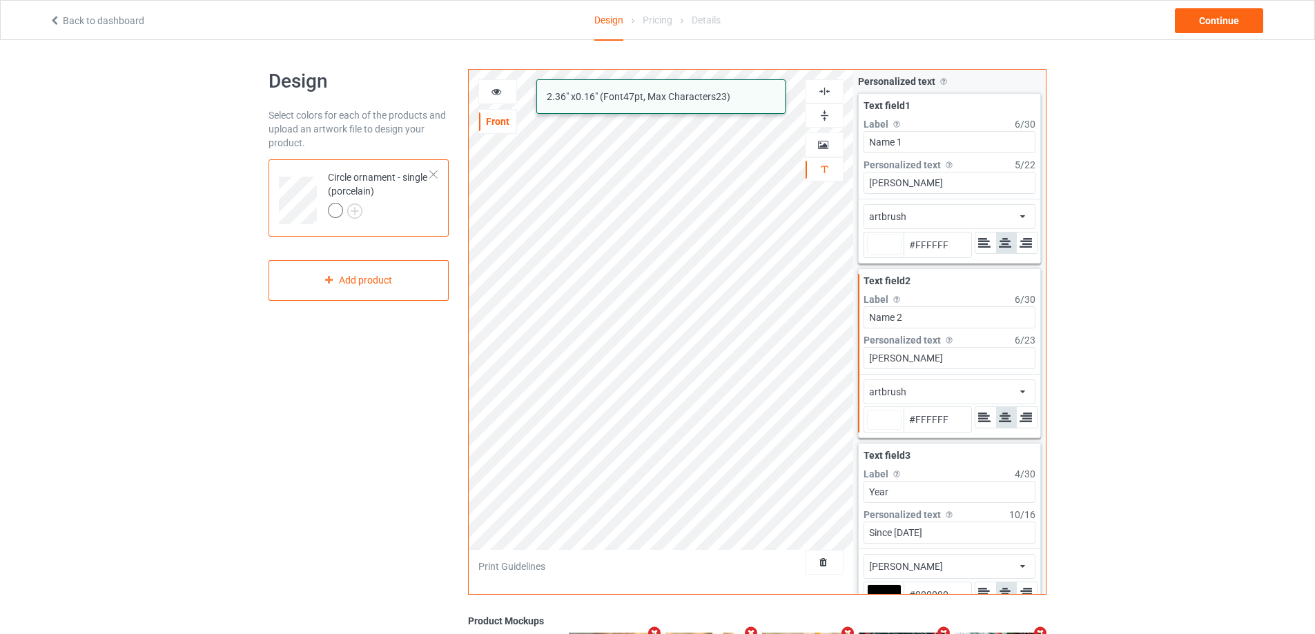
type input "#ffffff"
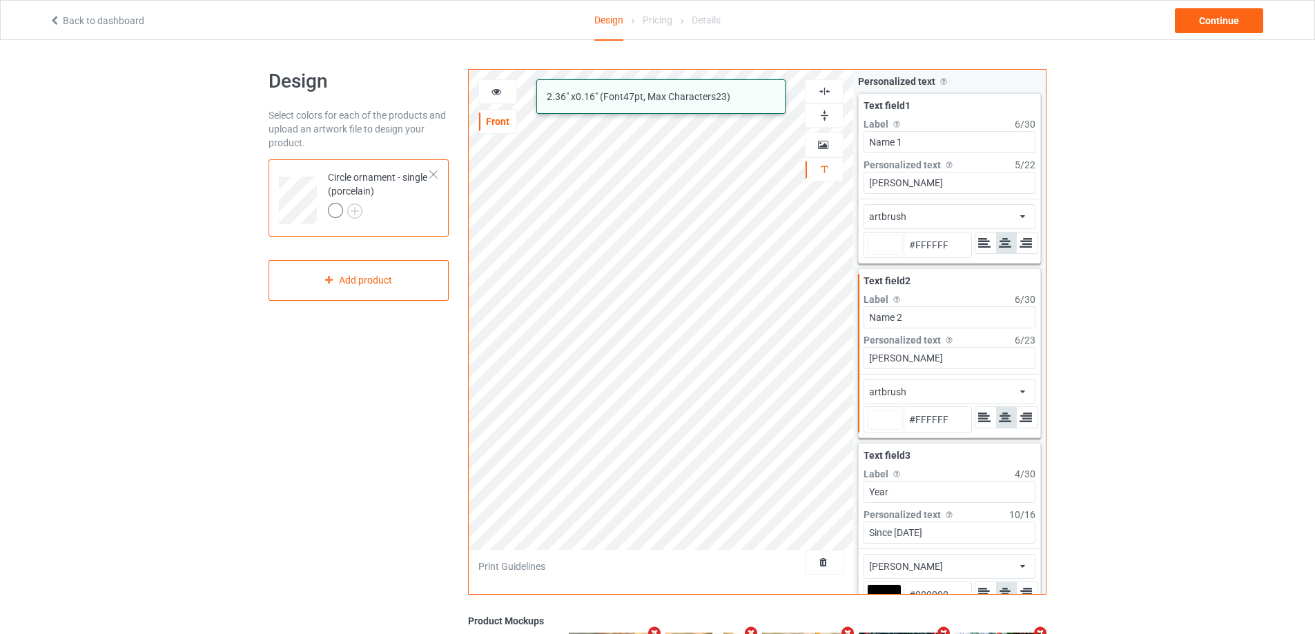
type input "#ffffff"
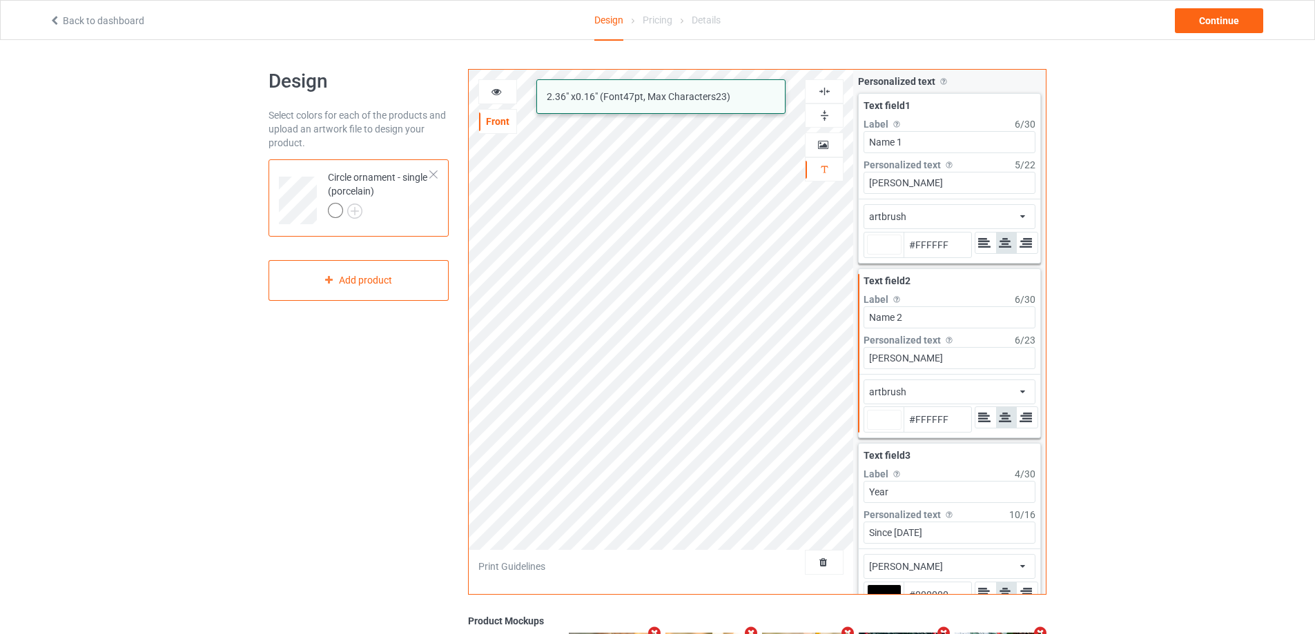
type input "#ffffff"
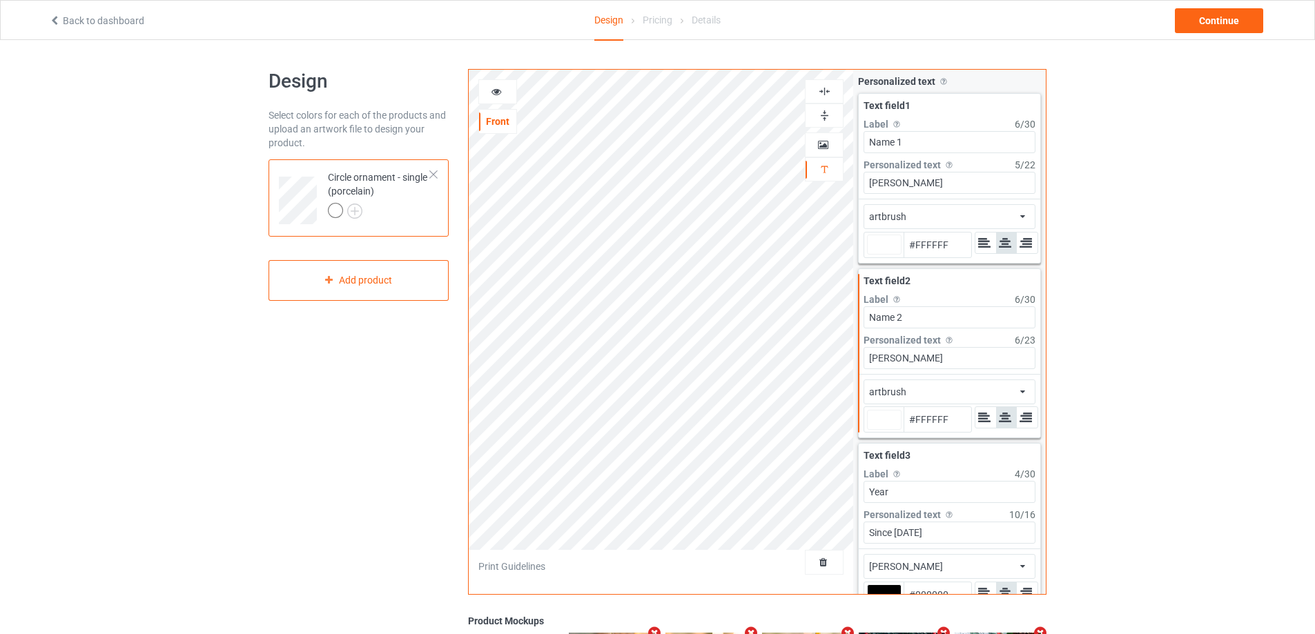
type input "#ffffff"
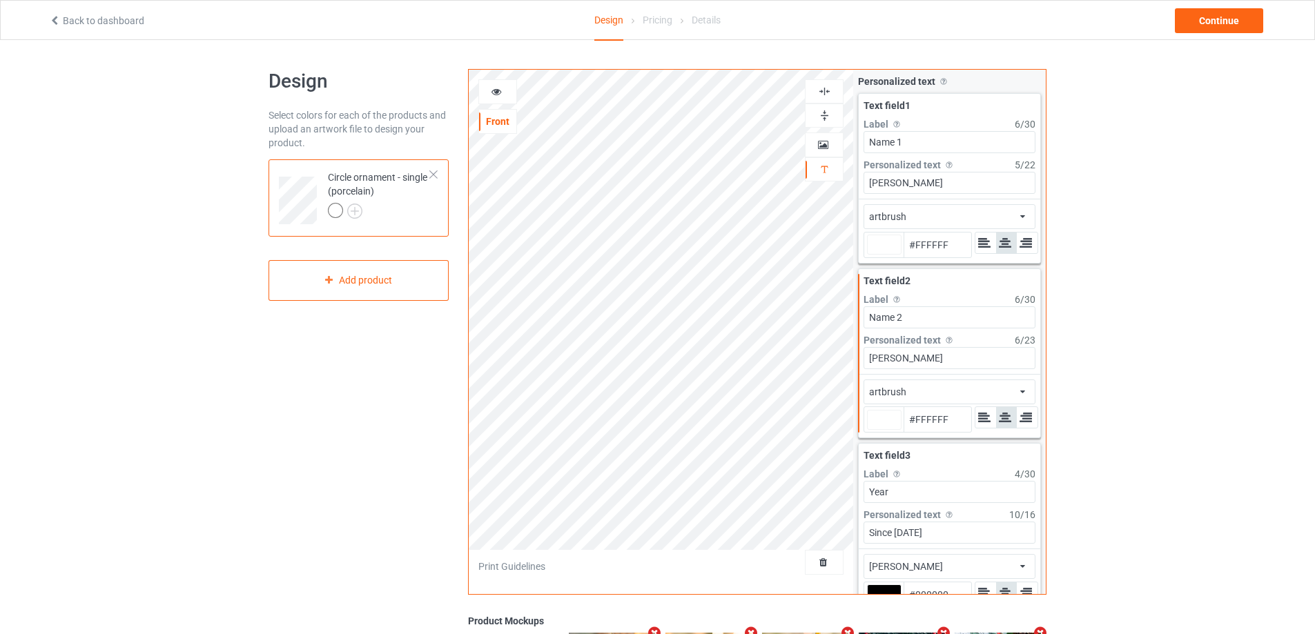
type input "#ffffff"
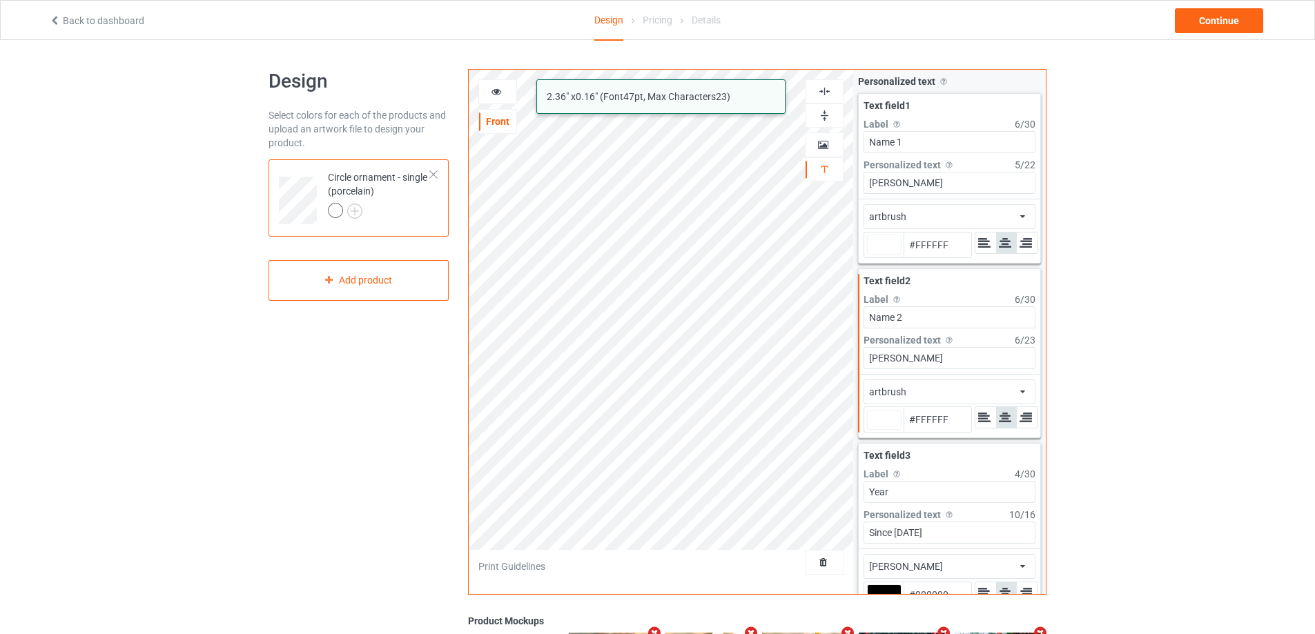
type input "#ffffff"
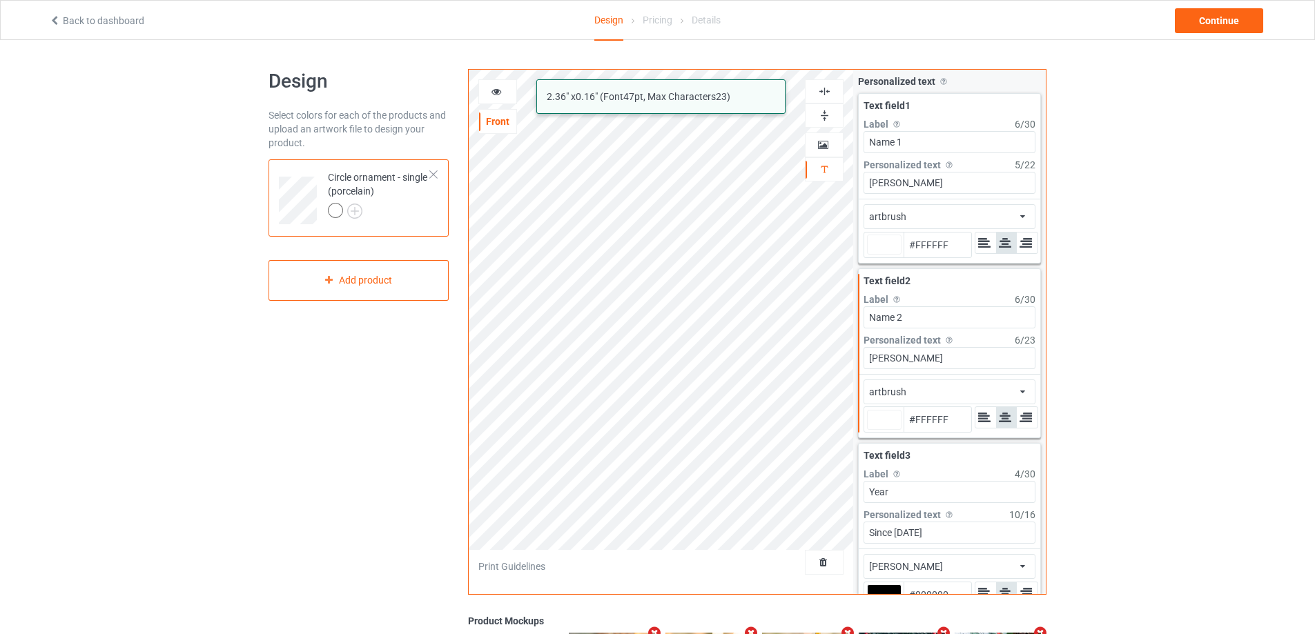
type input "#ffffff"
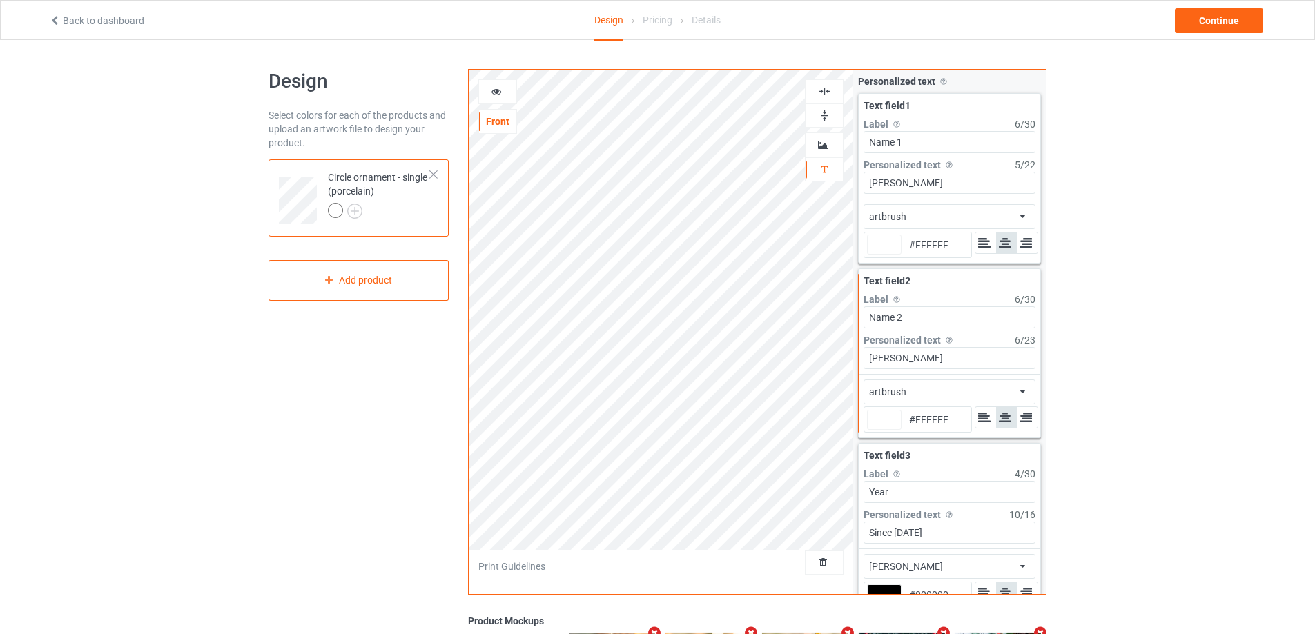
type input "#ffffff"
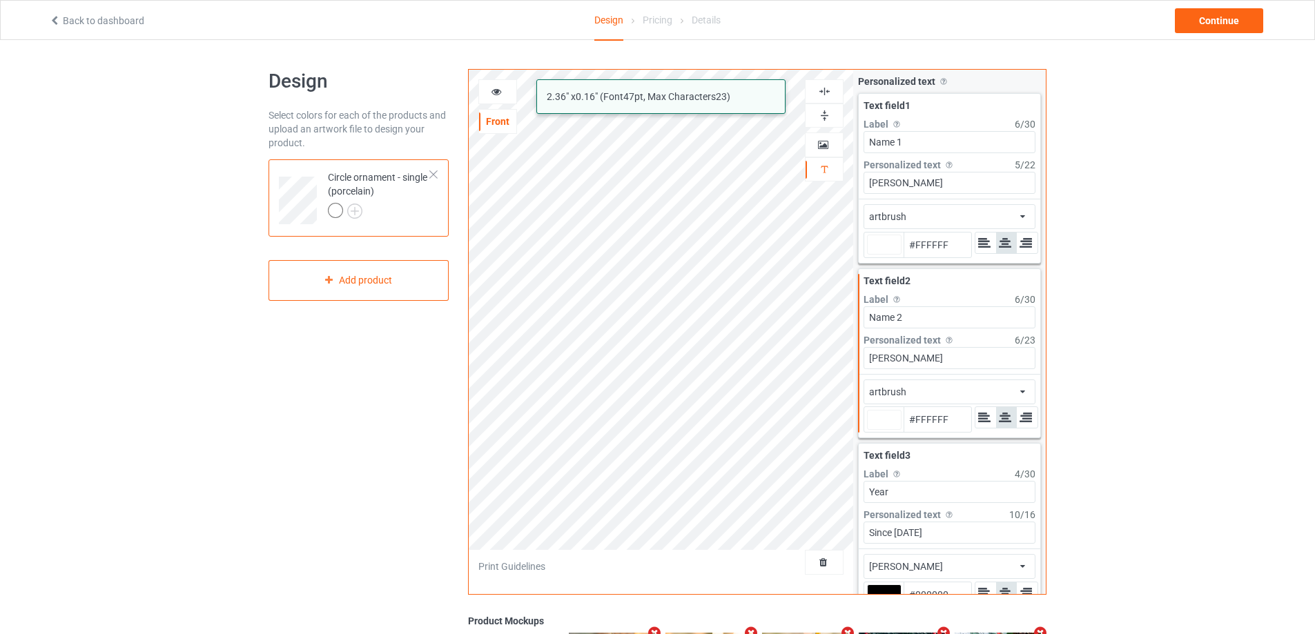
type input "#ffffff"
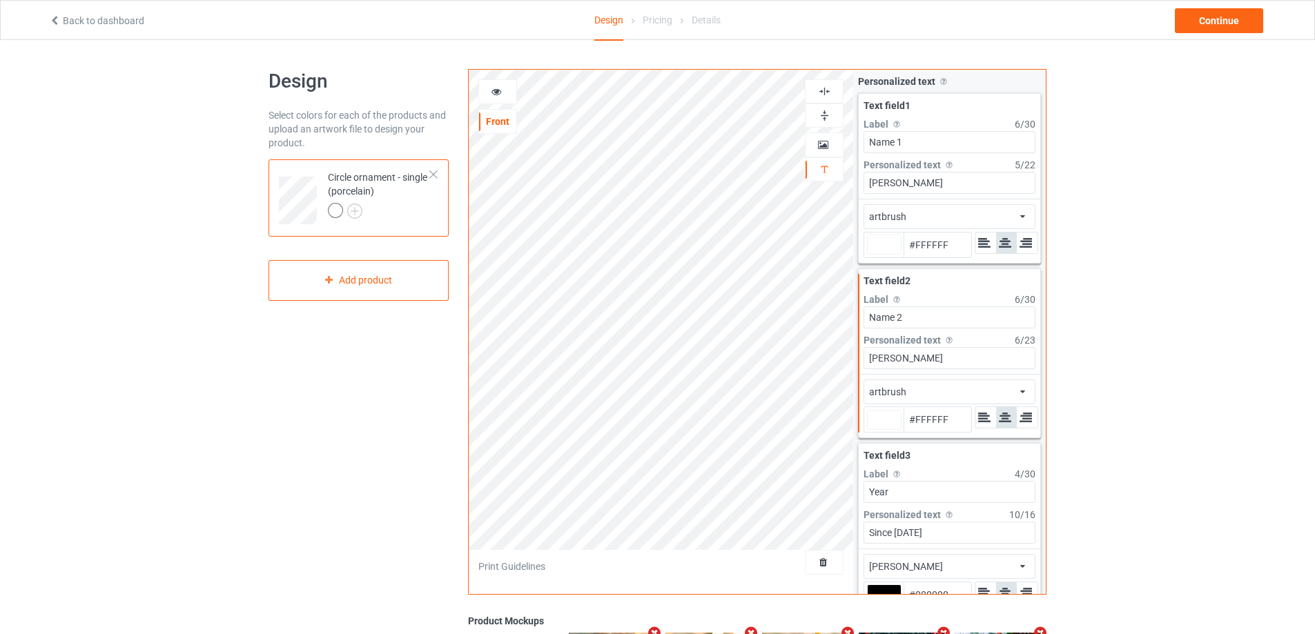
type input "#ffffff"
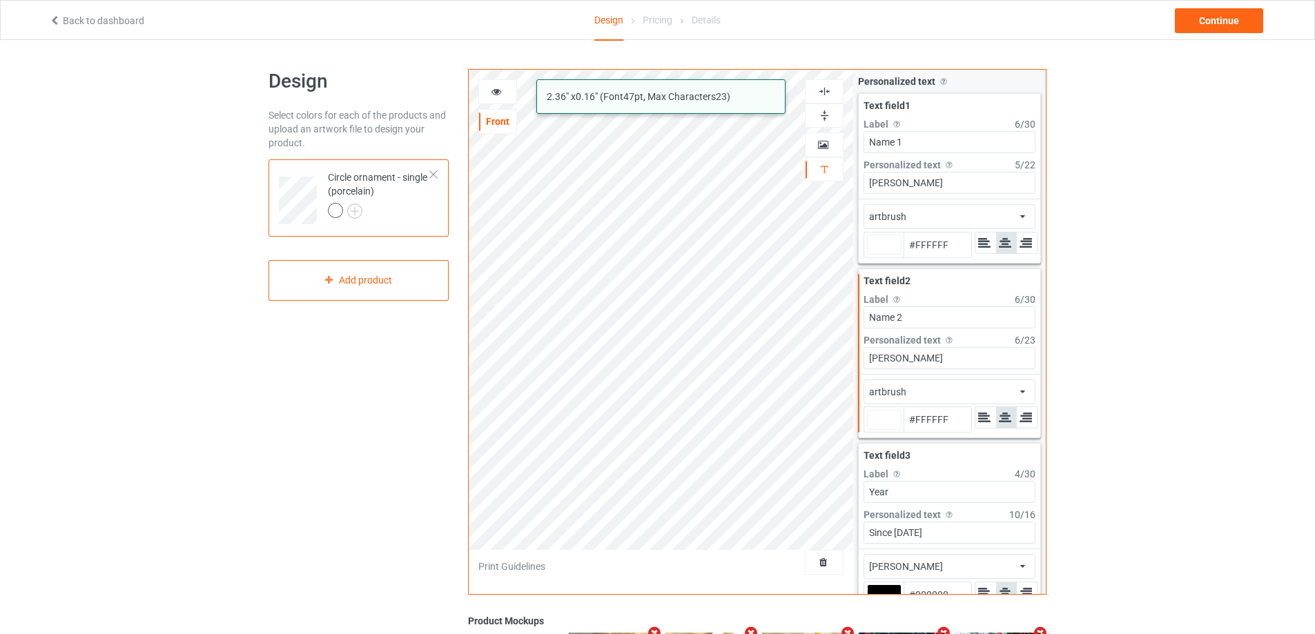
type input "#ffffff"
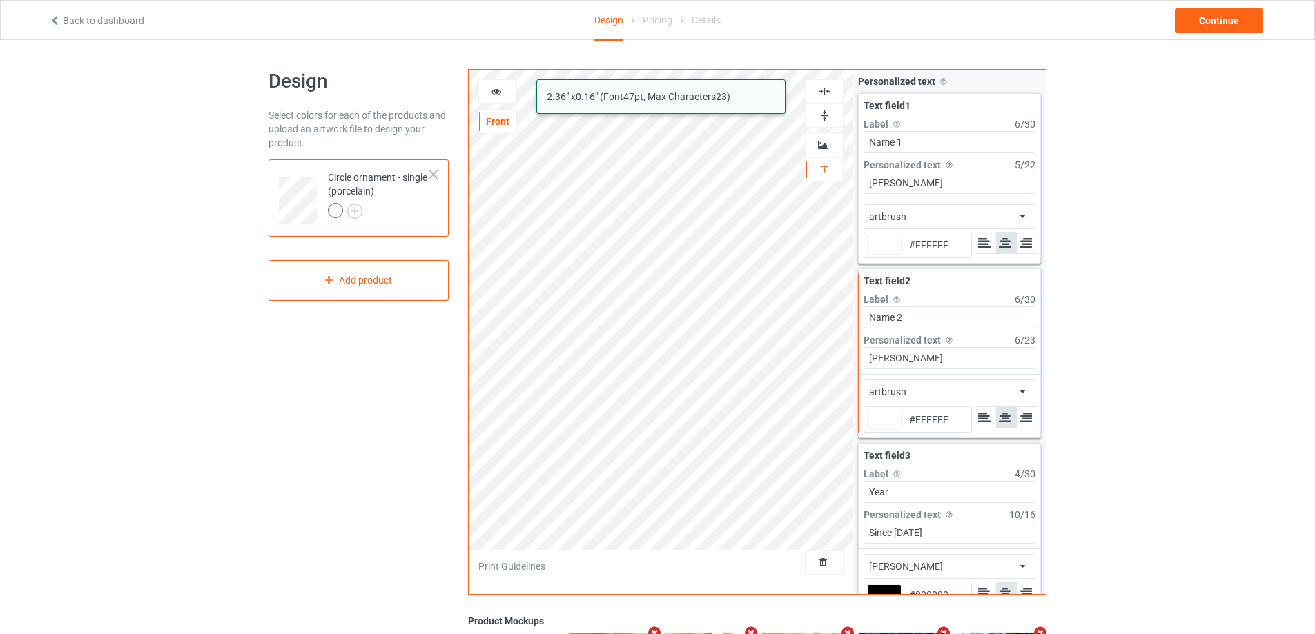
type input "#ffffff"
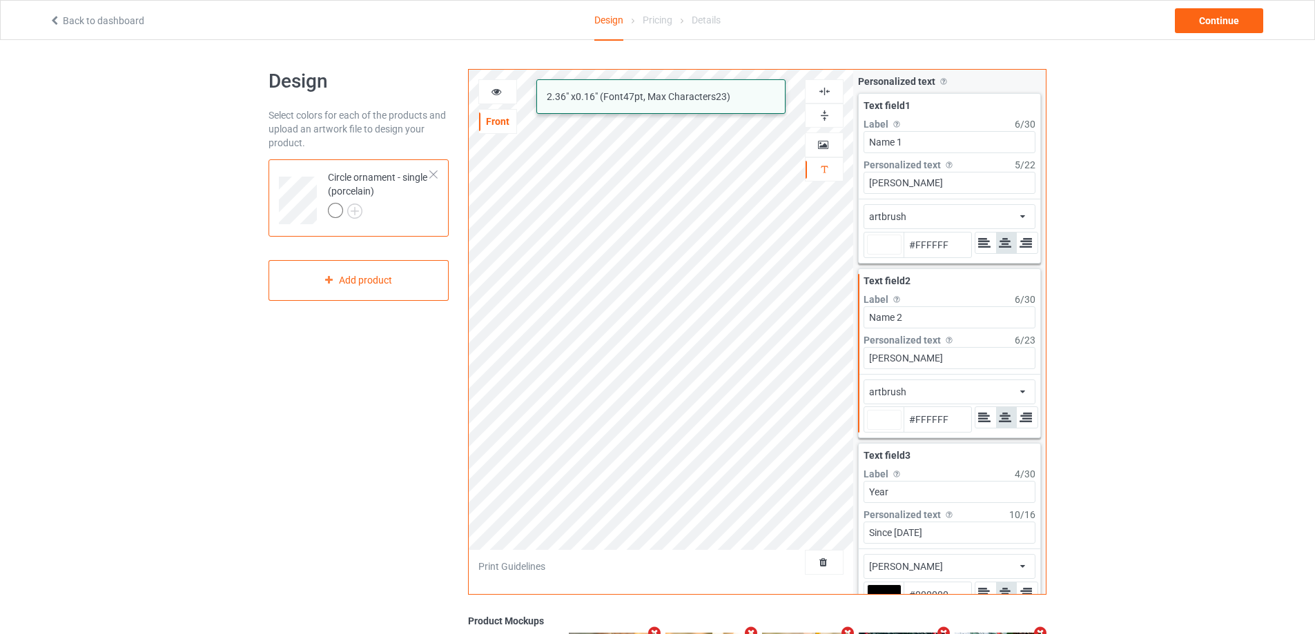
type input "#ffffff"
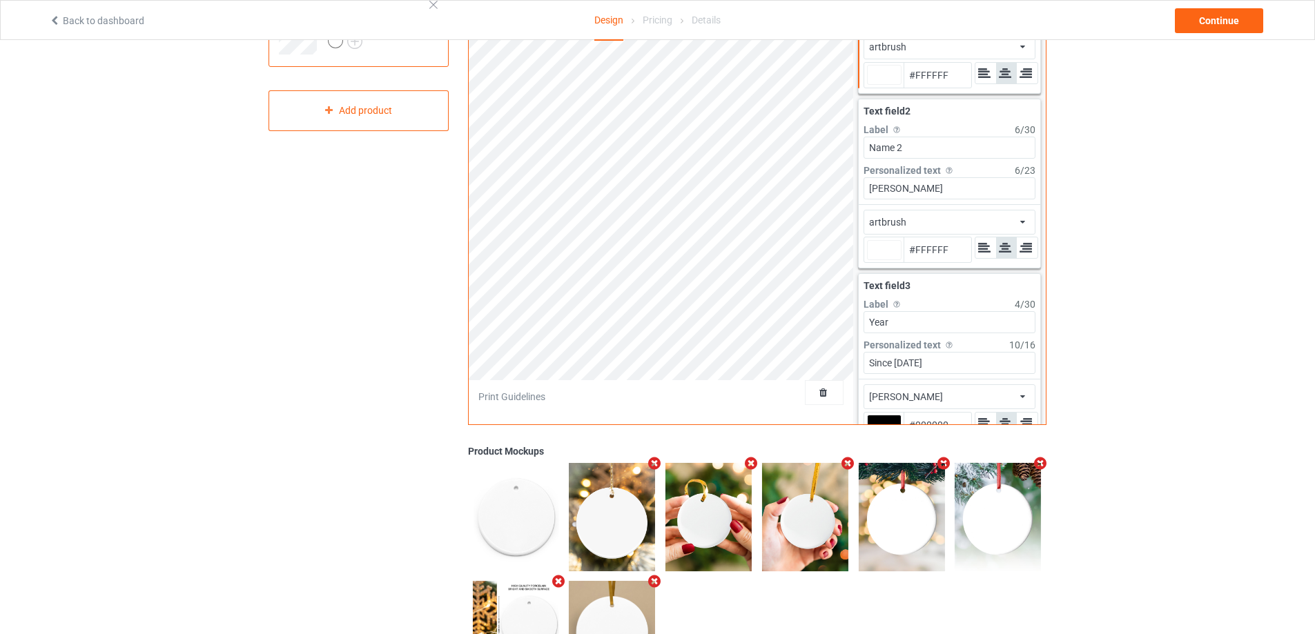
scroll to position [51, 0]
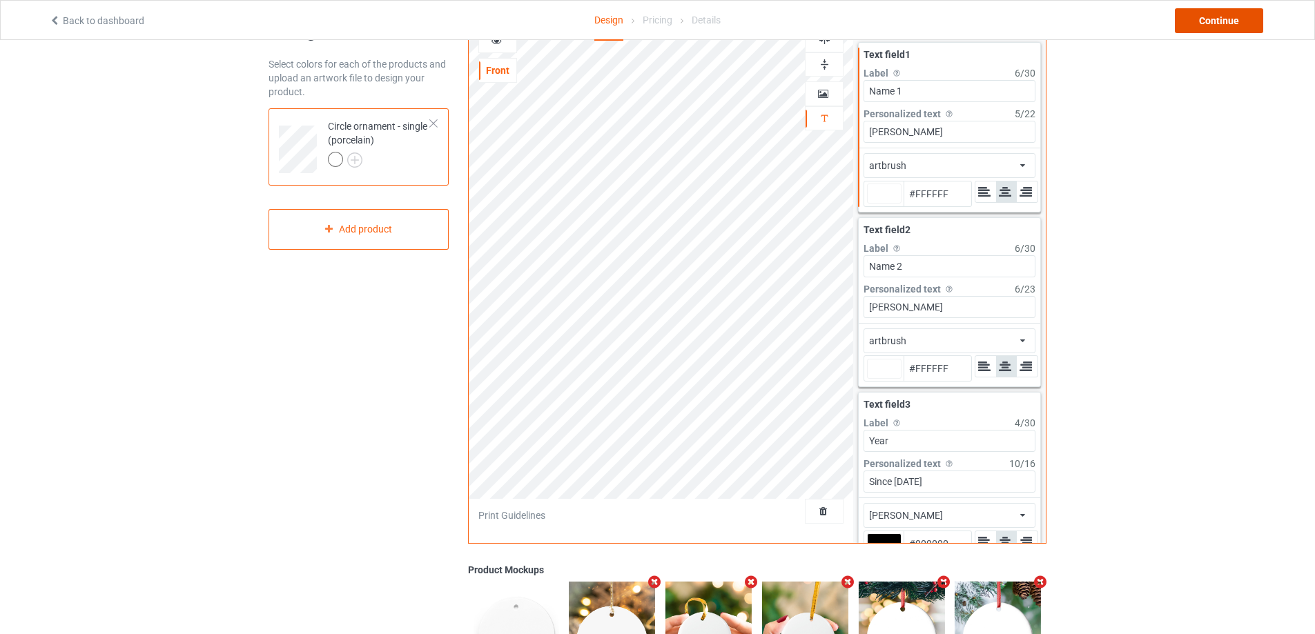
click at [1211, 26] on div "Continue" at bounding box center [1219, 20] width 88 height 25
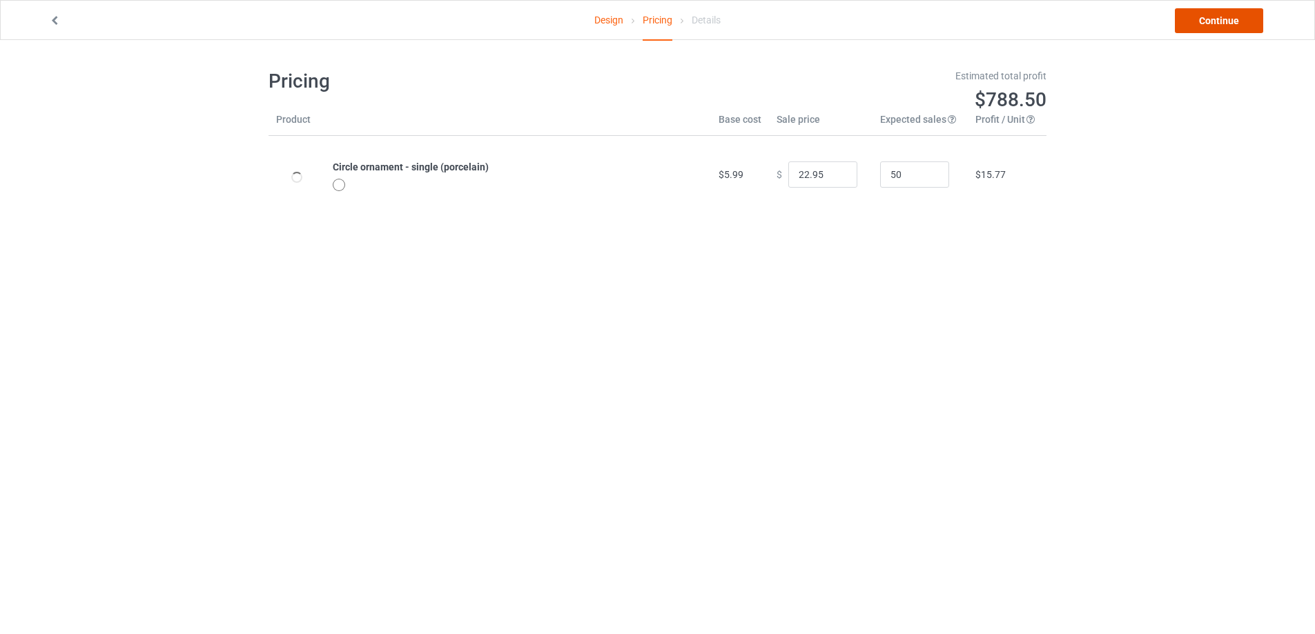
click at [1211, 26] on link "Continue" at bounding box center [1219, 20] width 88 height 25
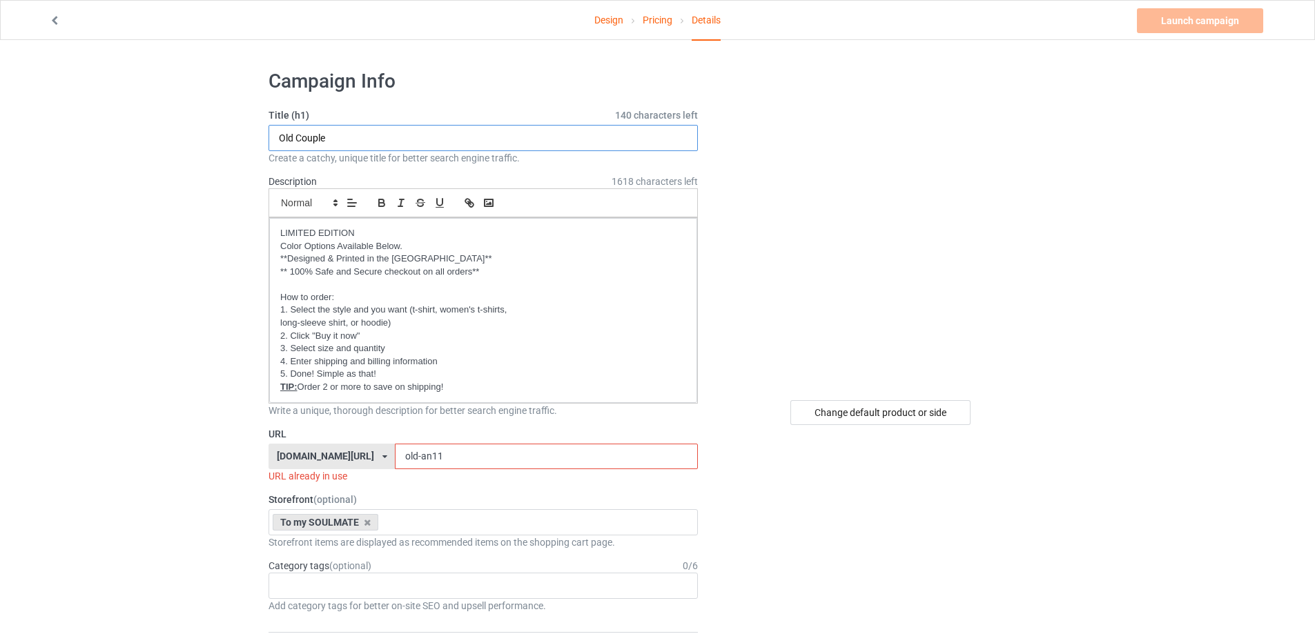
drag, startPoint x: 331, startPoint y: 133, endPoint x: 211, endPoint y: 133, distance: 120.8
click at [362, 141] on input "Old Couple" at bounding box center [482, 138] width 429 height 26
click at [446, 451] on input "old-an11" at bounding box center [546, 457] width 302 height 26
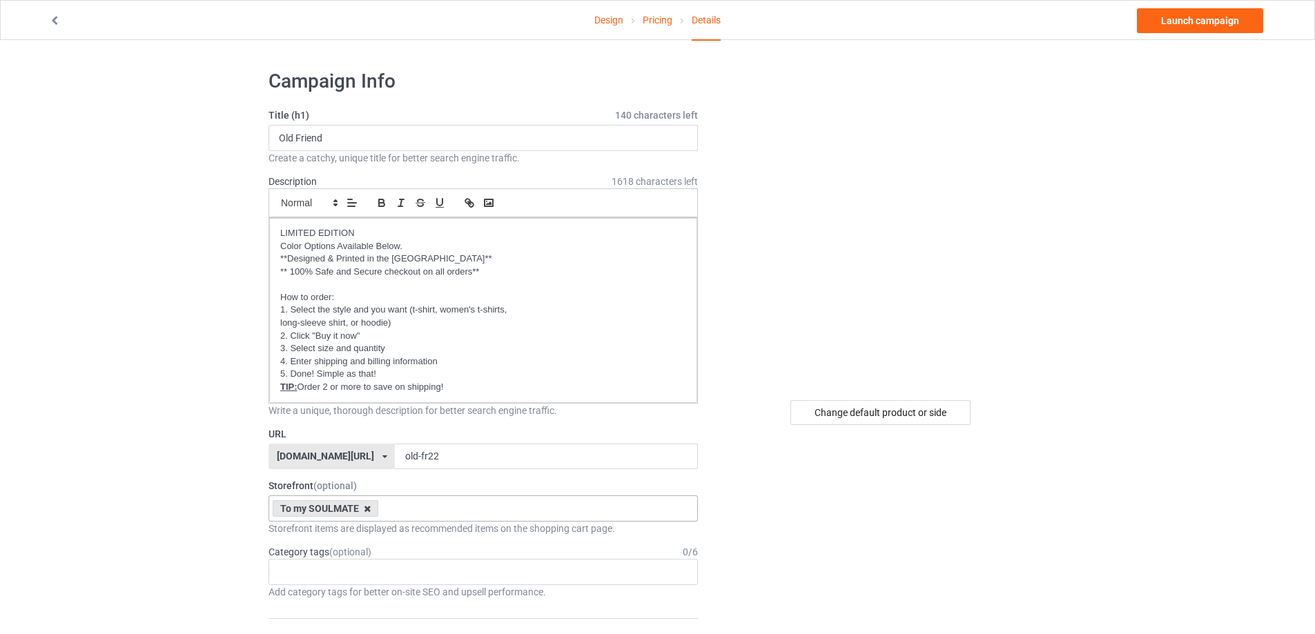
click at [369, 507] on icon at bounding box center [367, 509] width 7 height 9
click at [607, 19] on link "Design" at bounding box center [608, 20] width 29 height 39
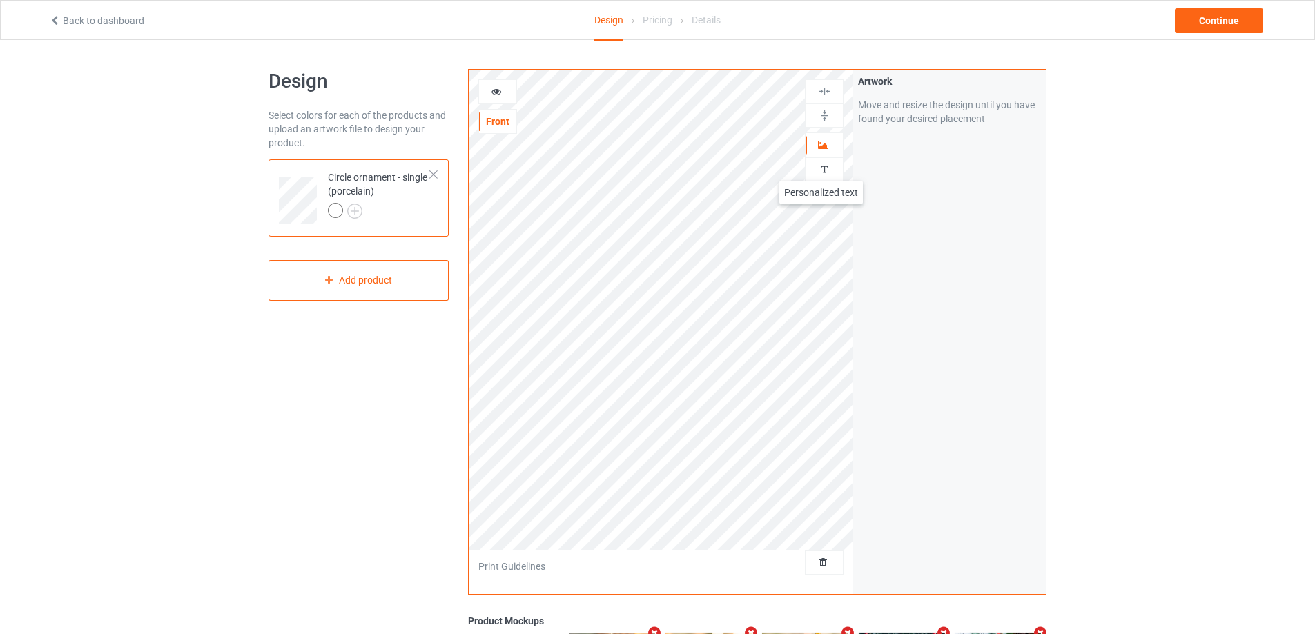
click at [821, 167] on img at bounding box center [824, 169] width 13 height 13
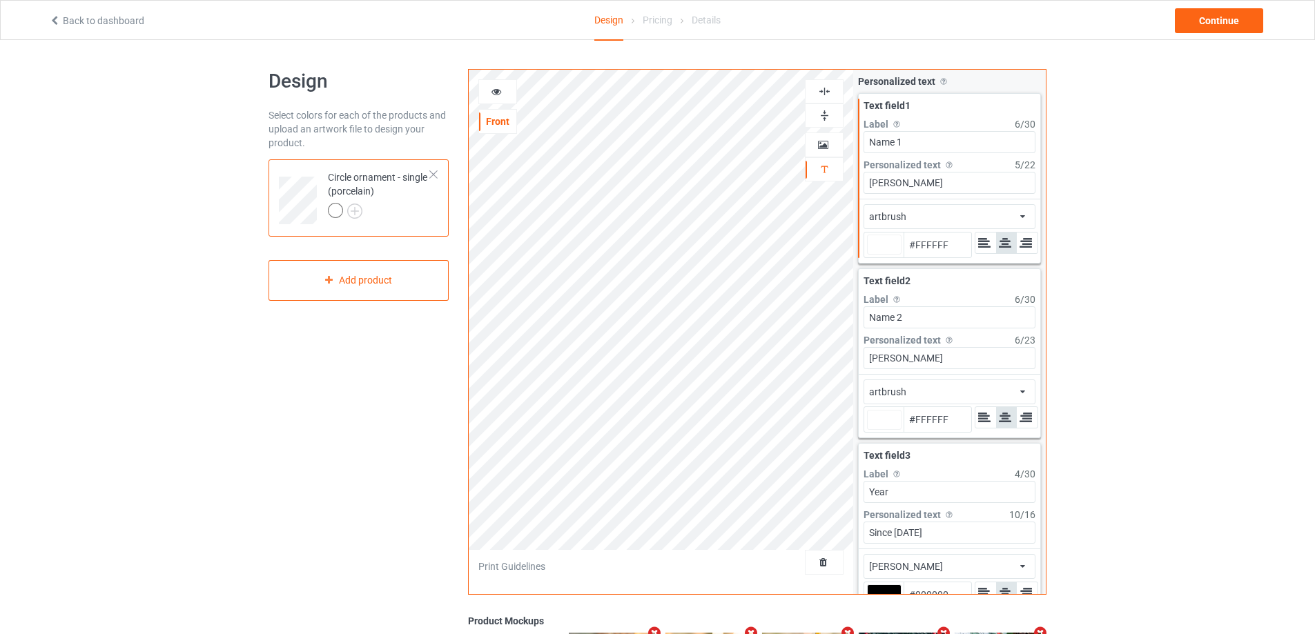
click at [895, 241] on div at bounding box center [884, 245] width 35 height 20
click at [895, 255] on input "#ffffff" at bounding box center [884, 264] width 35 height 19
click at [880, 249] on div at bounding box center [884, 245] width 35 height 20
click at [880, 255] on input "#000000" at bounding box center [884, 264] width 35 height 19
click at [1220, 20] on div "Continue" at bounding box center [1219, 20] width 88 height 25
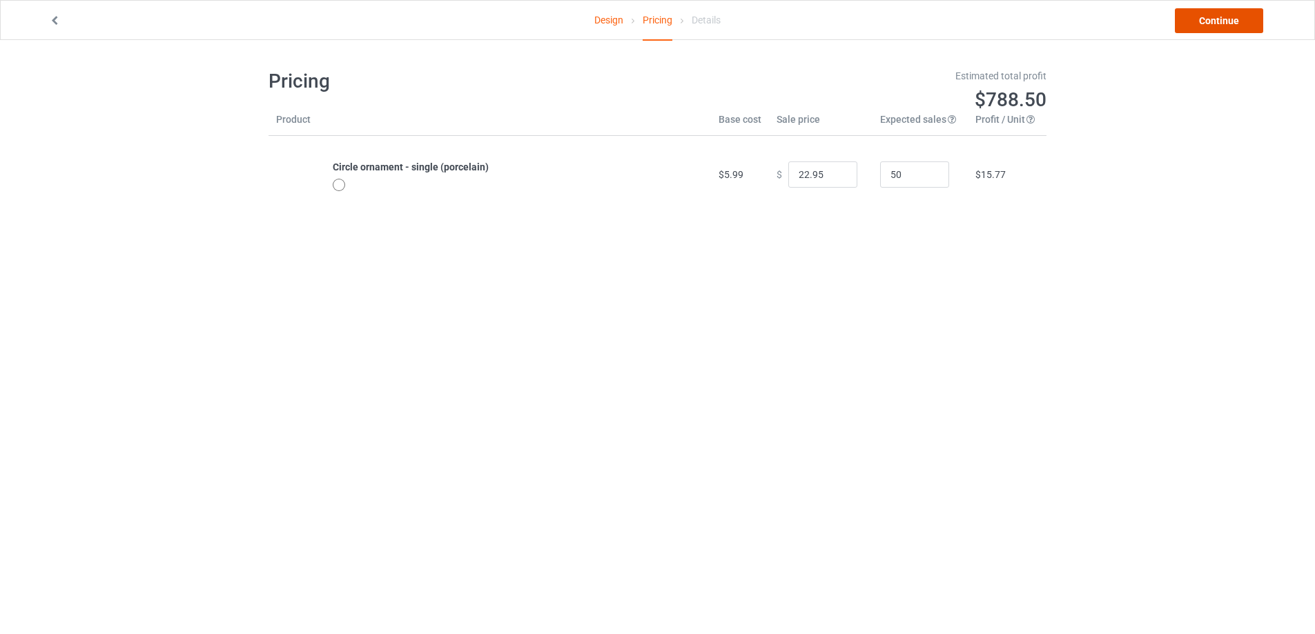
click at [1220, 20] on link "Continue" at bounding box center [1219, 20] width 88 height 25
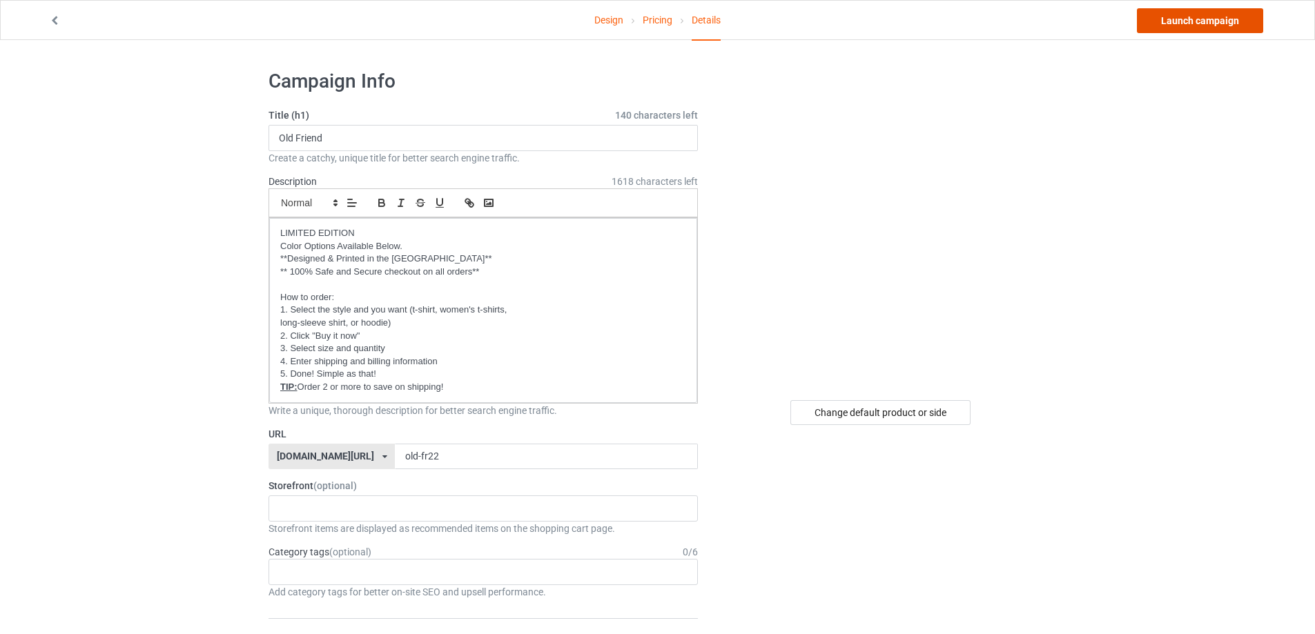
click at [1216, 20] on link "Launch campaign" at bounding box center [1200, 20] width 126 height 25
